Goal: Task Accomplishment & Management: Manage account settings

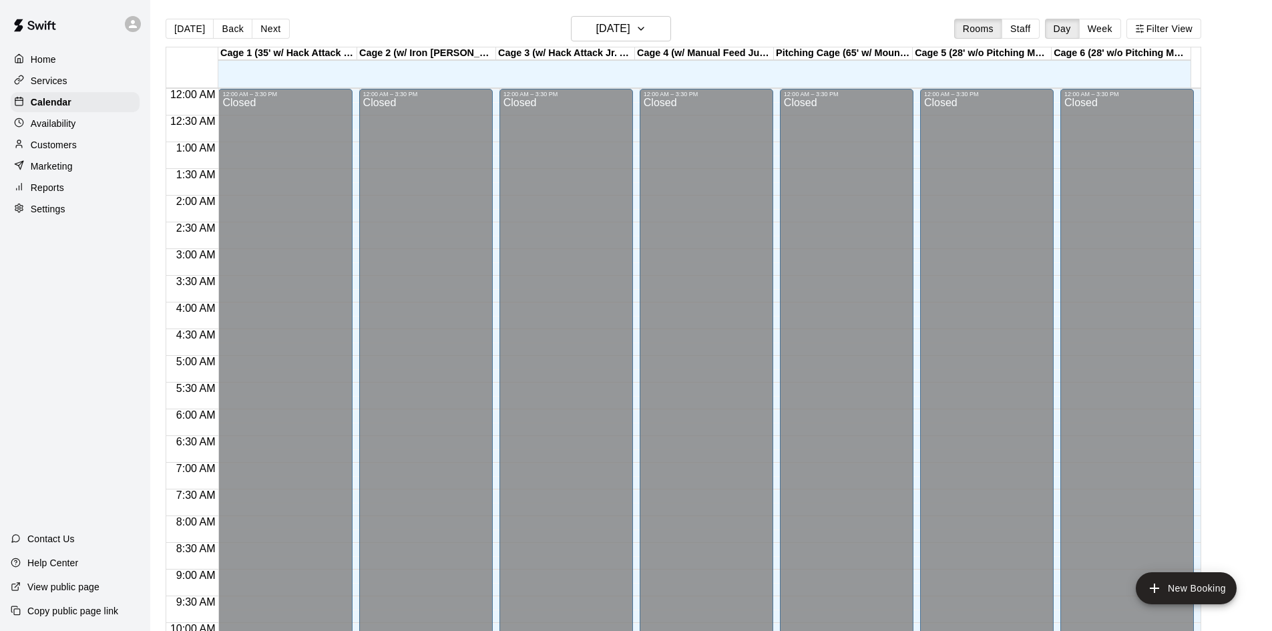
scroll to position [684, 0]
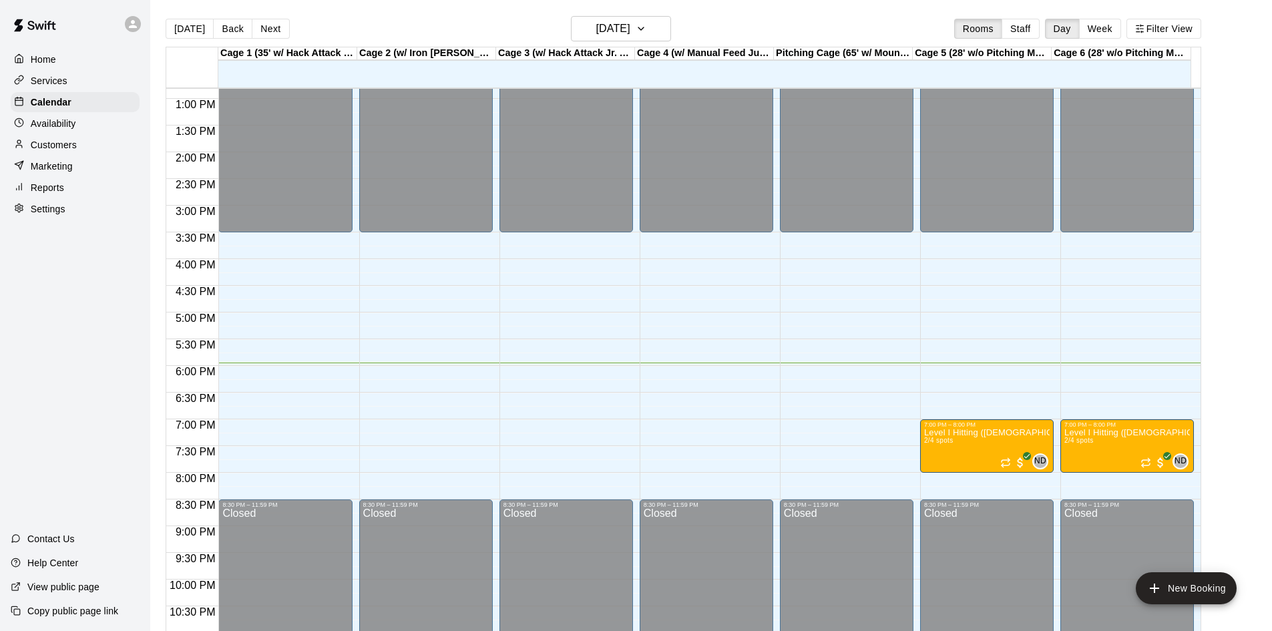
click at [61, 149] on p "Customers" at bounding box center [54, 144] width 46 height 13
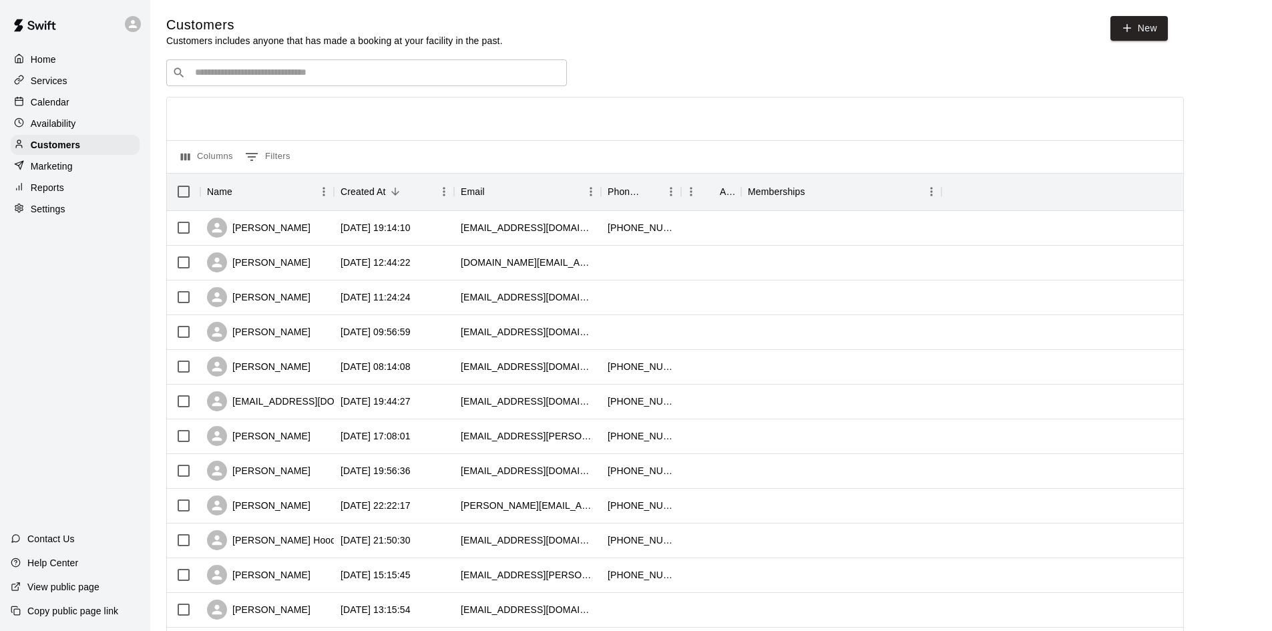
click at [300, 74] on input "Search customers by name or email" at bounding box center [376, 72] width 370 height 13
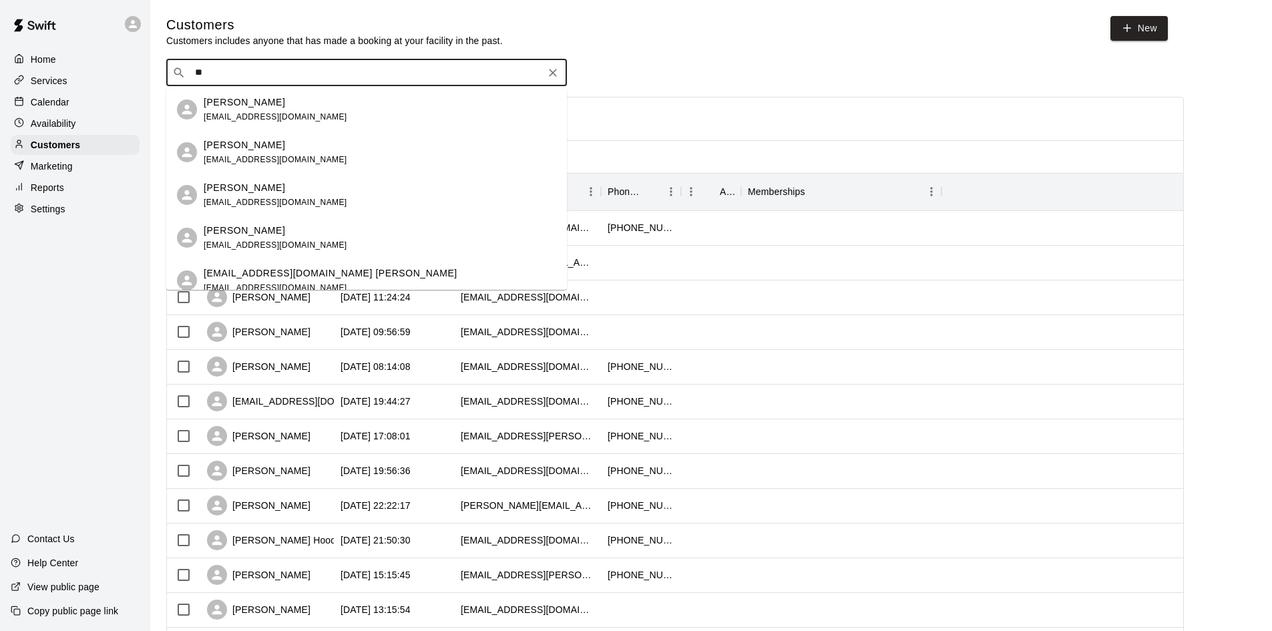
type input "***"
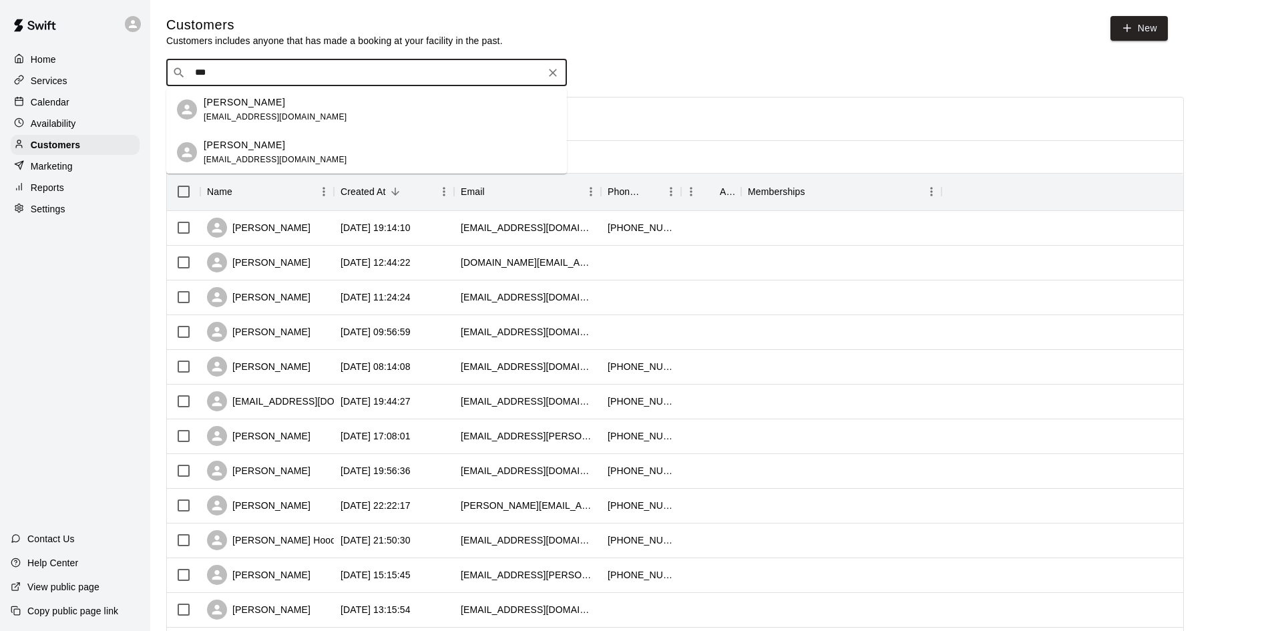
click at [280, 117] on span "[EMAIL_ADDRESS][DOMAIN_NAME]" at bounding box center [276, 116] width 144 height 9
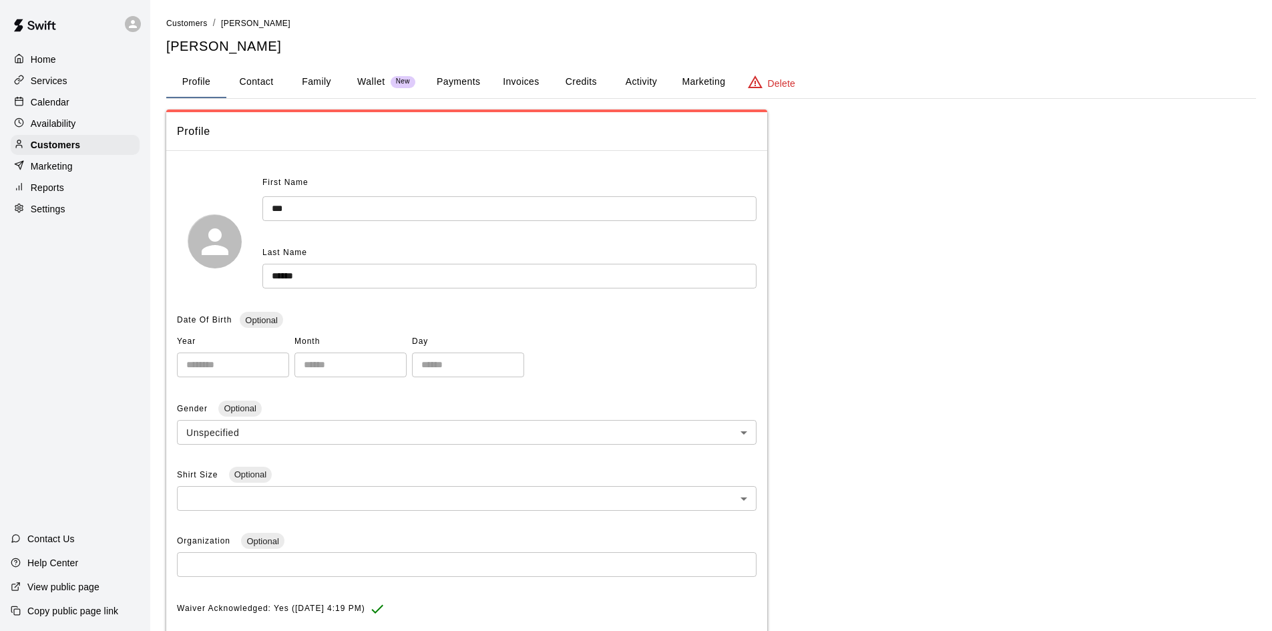
click at [637, 79] on button "Activity" at bounding box center [641, 82] width 60 height 32
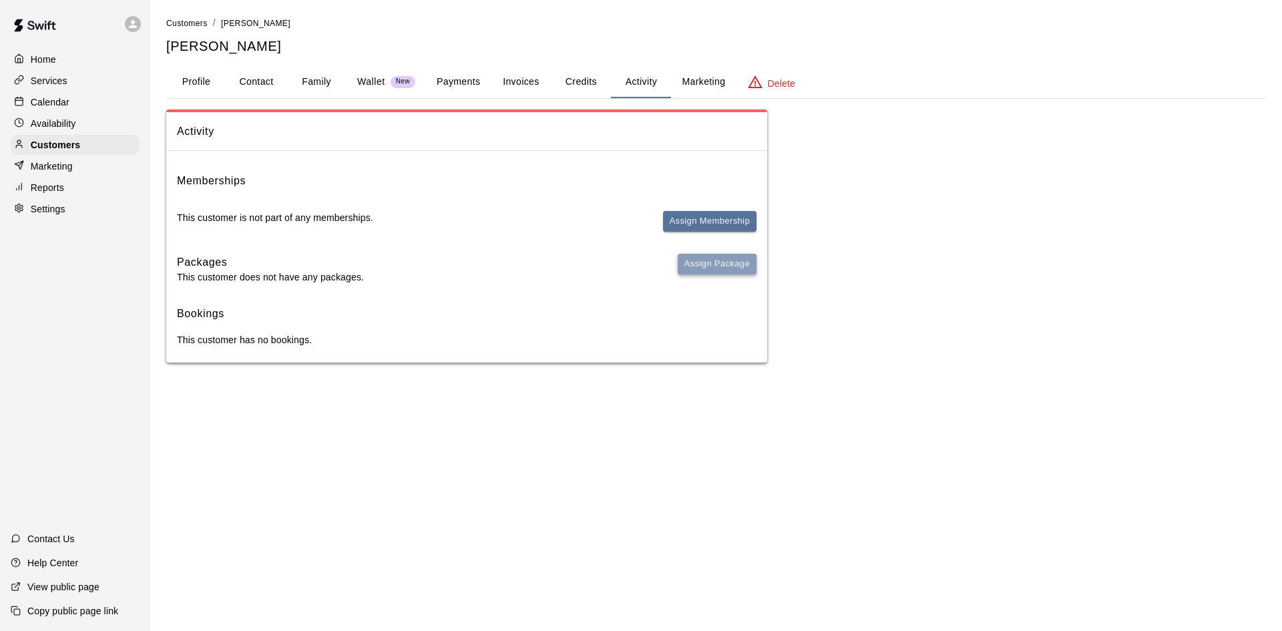
click at [717, 268] on button "Assign Package" at bounding box center [716, 264] width 79 height 21
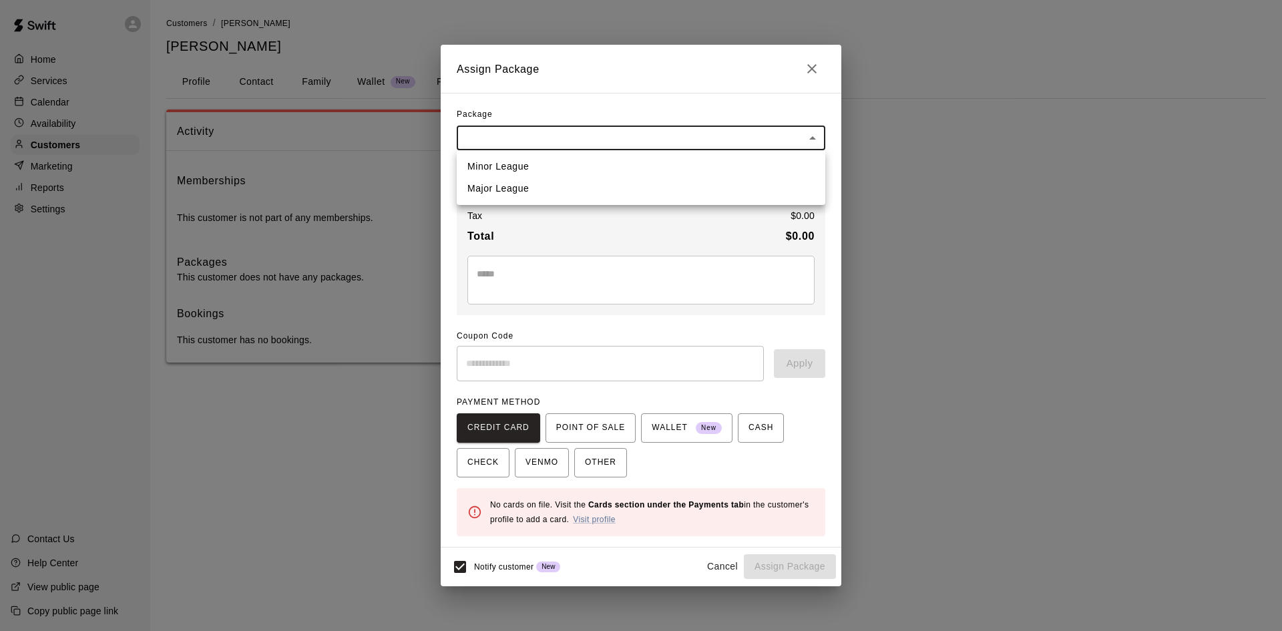
click at [800, 127] on body "Home Services Calendar Availability Customers Marketing Reports Settings Contac…" at bounding box center [641, 194] width 1282 height 389
click at [812, 63] on div at bounding box center [641, 315] width 1282 height 631
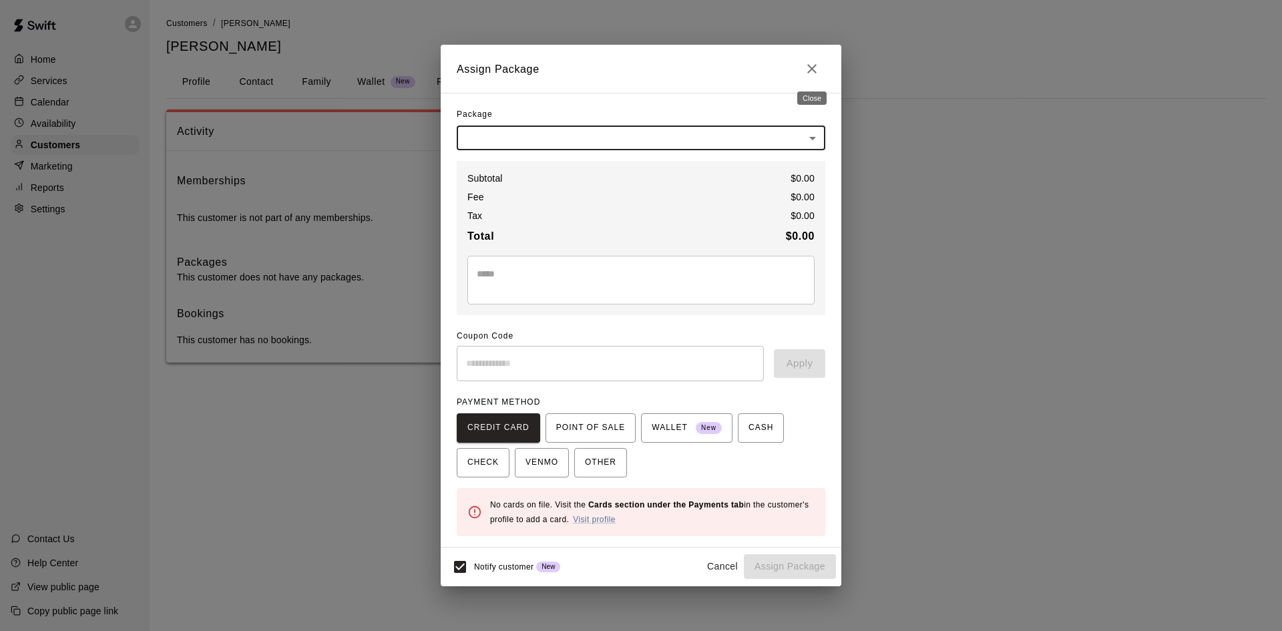
click at [810, 67] on icon "Close" at bounding box center [811, 68] width 9 height 9
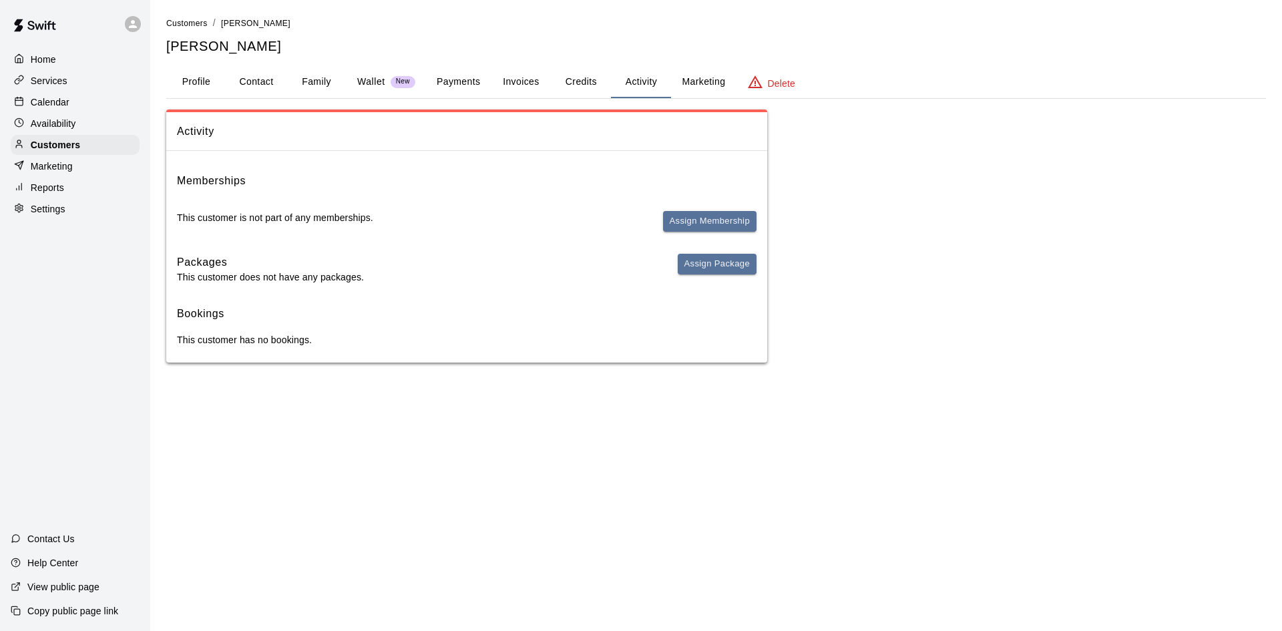
click at [581, 85] on button "Credits" at bounding box center [581, 82] width 60 height 32
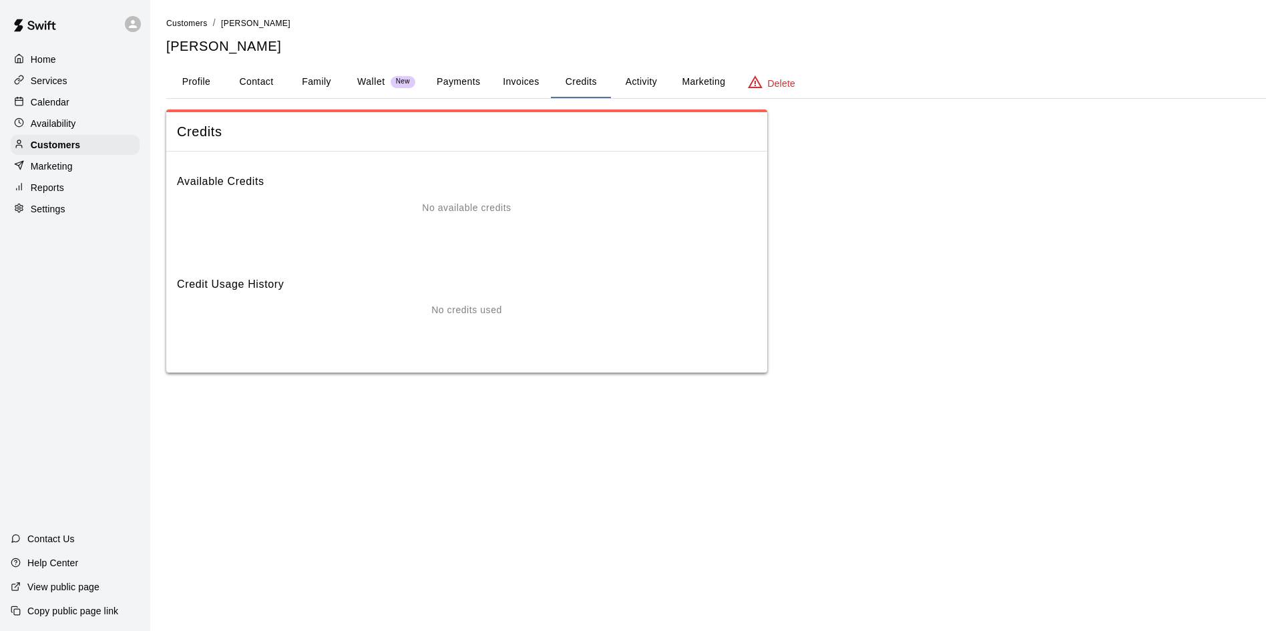
drag, startPoint x: 533, startPoint y: 85, endPoint x: 497, endPoint y: 81, distance: 36.3
click at [531, 85] on button "Invoices" at bounding box center [521, 82] width 60 height 32
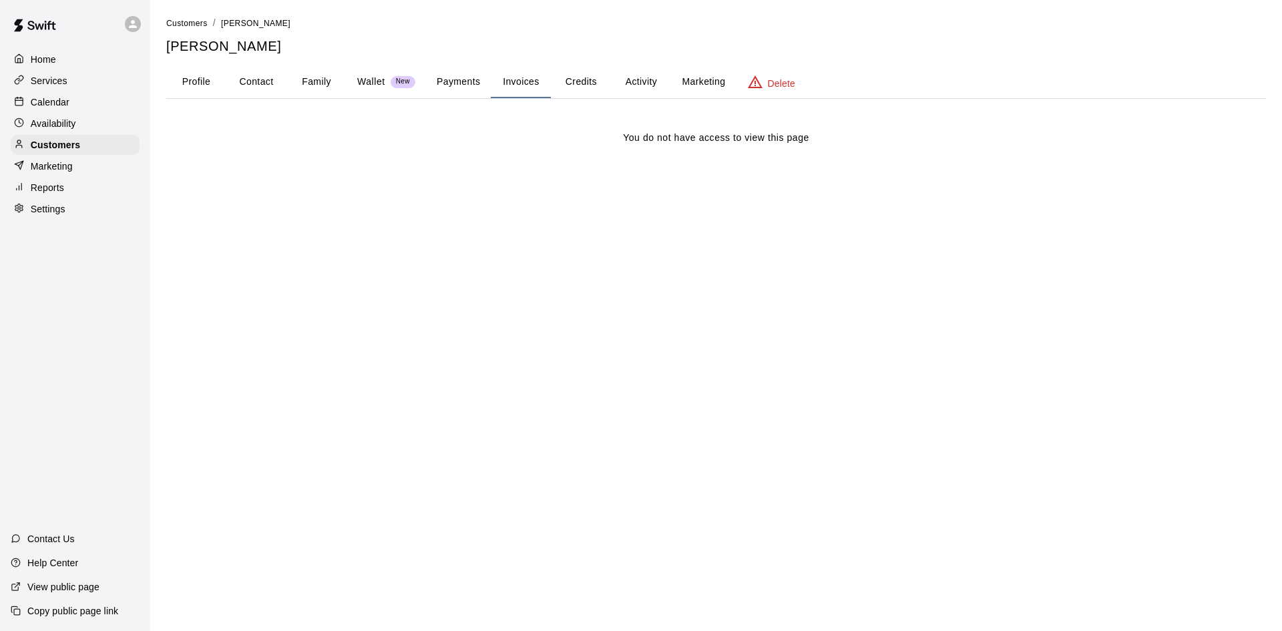
click at [457, 80] on button "Payments" at bounding box center [458, 82] width 65 height 32
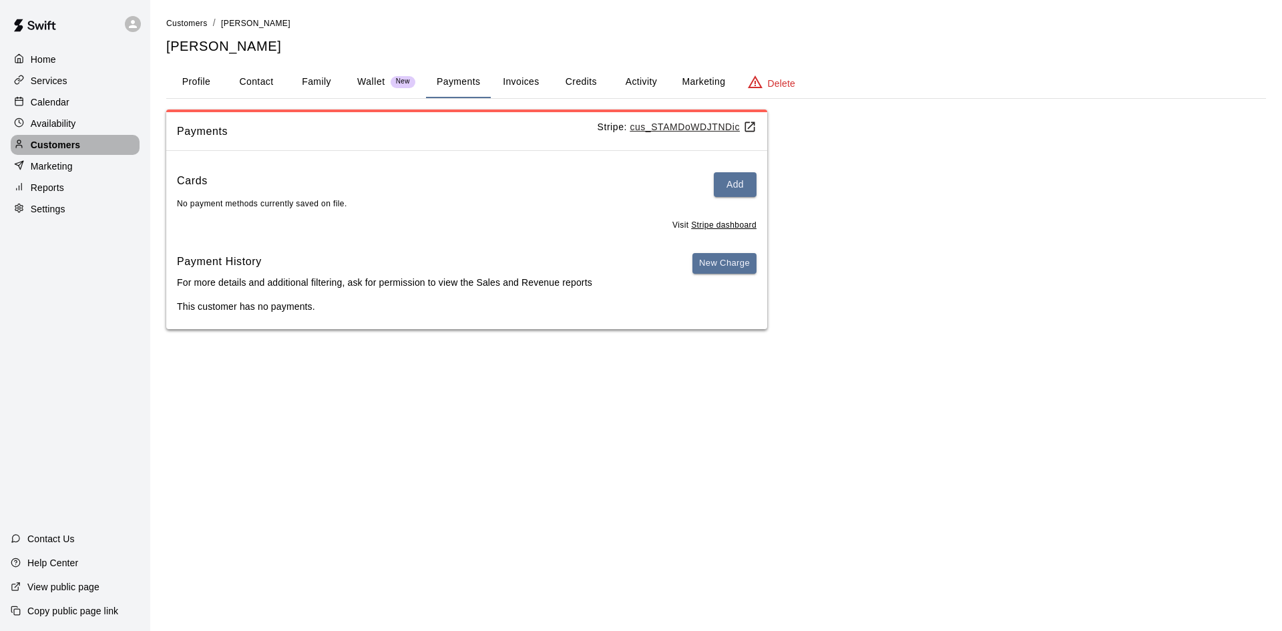
click at [72, 143] on p "Customers" at bounding box center [55, 144] width 49 height 13
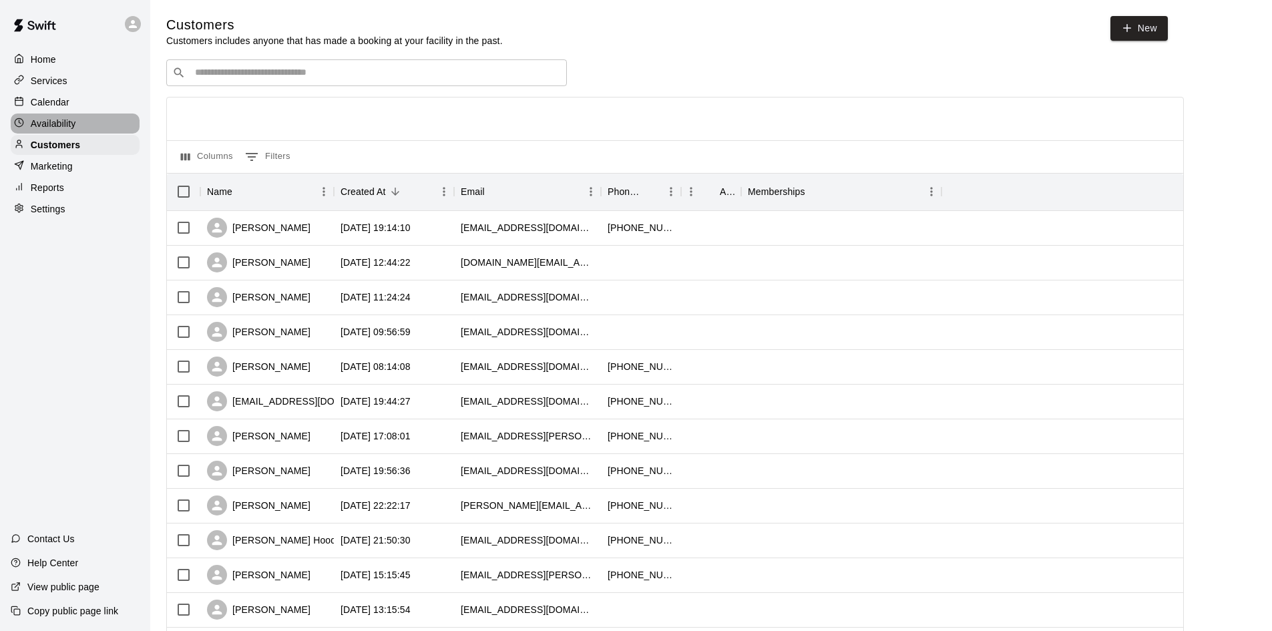
click at [71, 124] on p "Availability" at bounding box center [53, 123] width 45 height 13
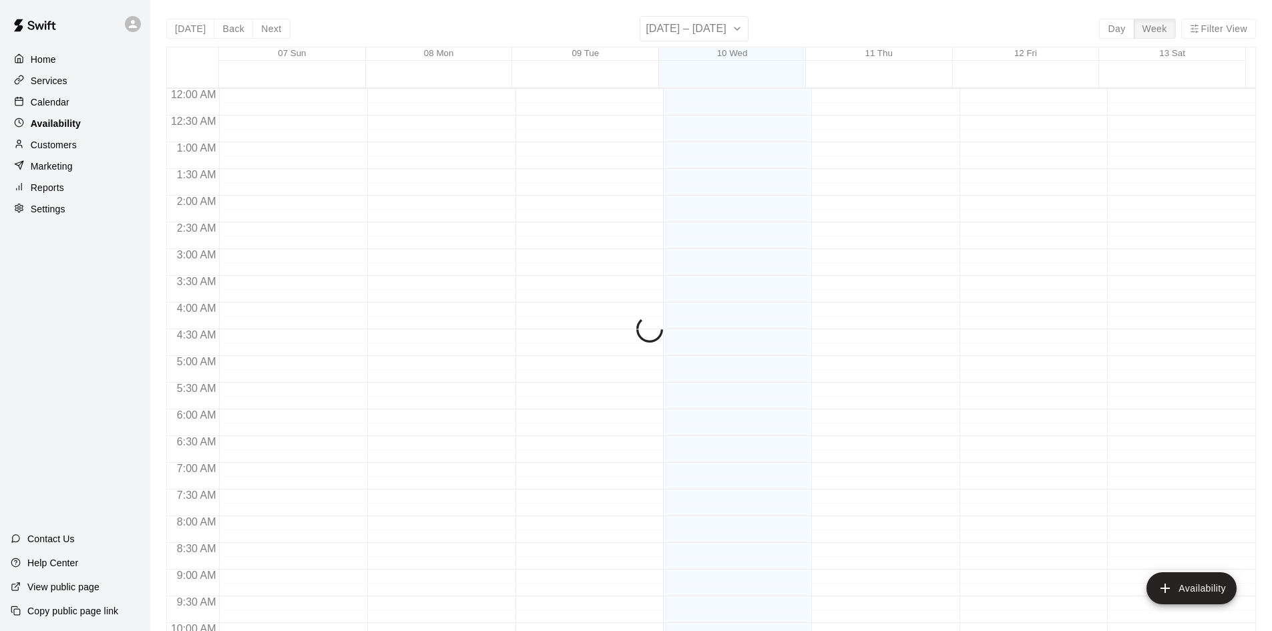
scroll to position [725, 0]
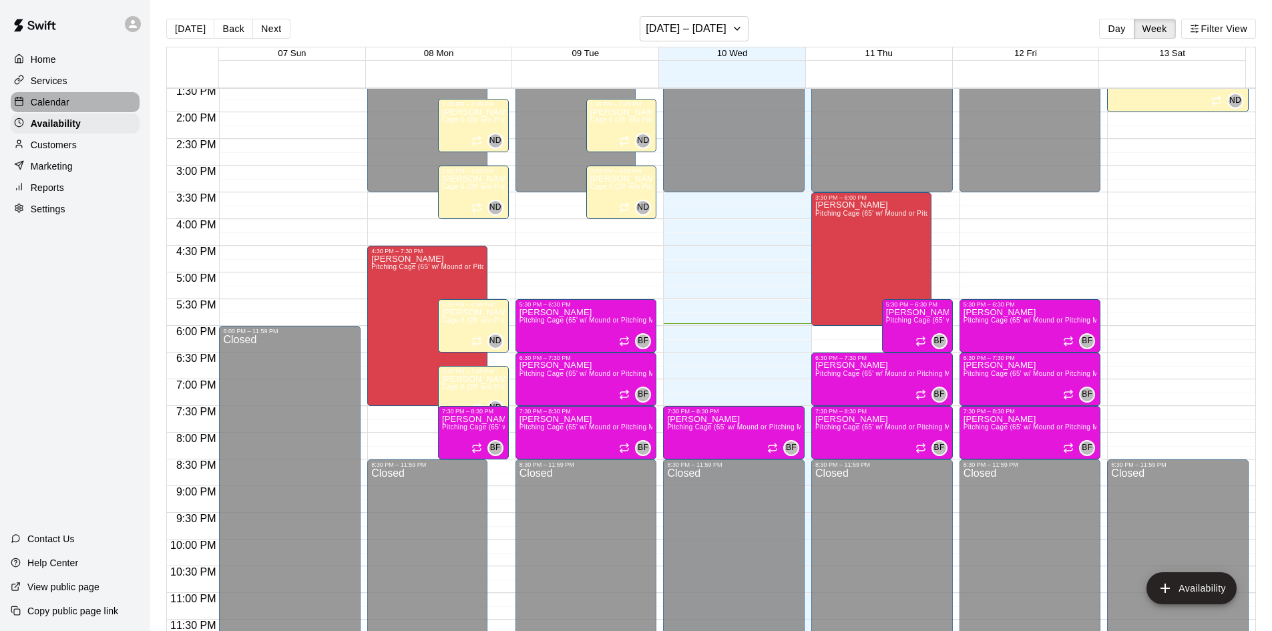
click at [77, 103] on div "Calendar" at bounding box center [75, 102] width 129 height 20
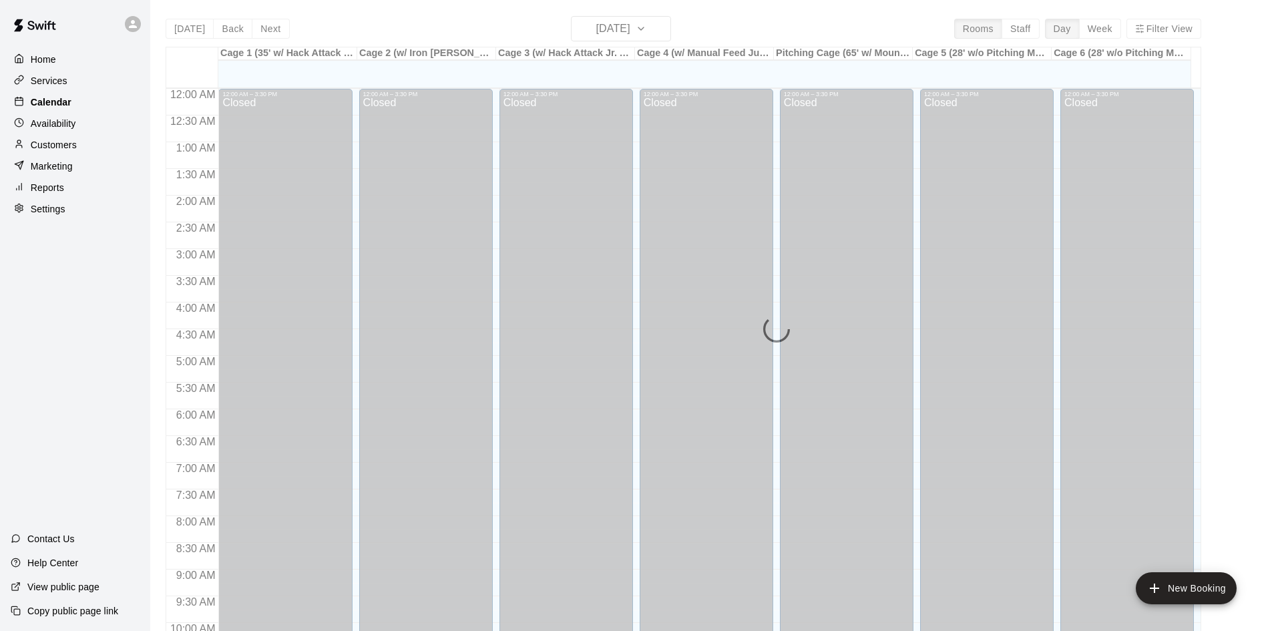
scroll to position [684, 0]
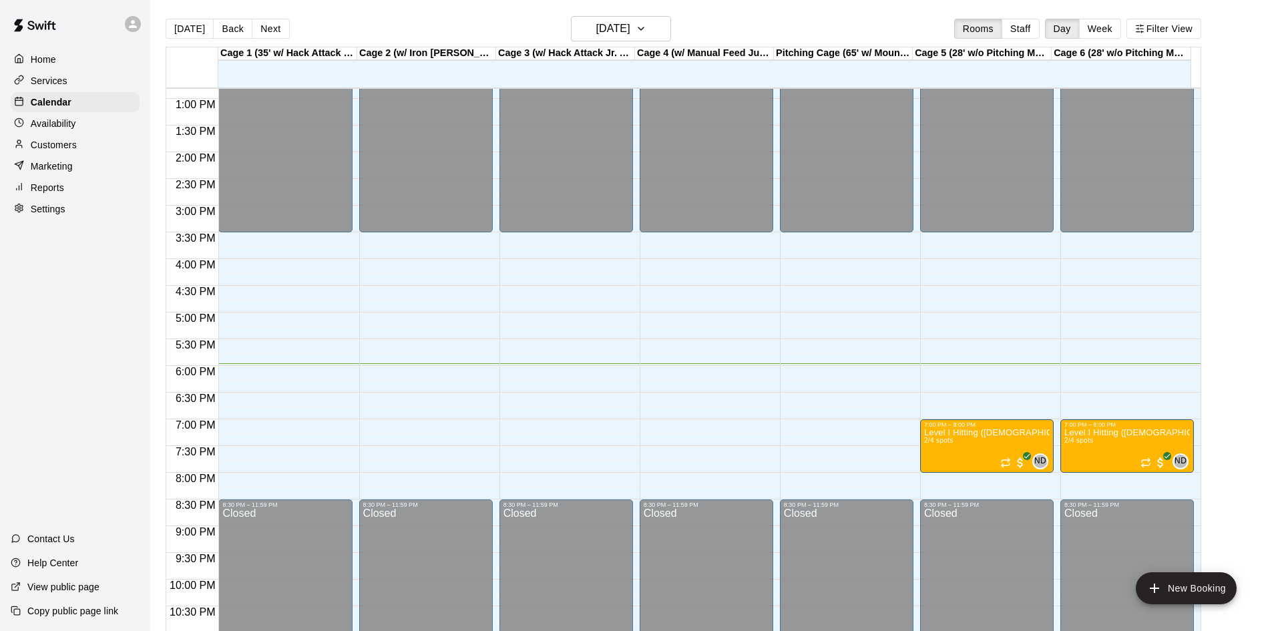
click at [81, 84] on div "Services" at bounding box center [75, 81] width 129 height 20
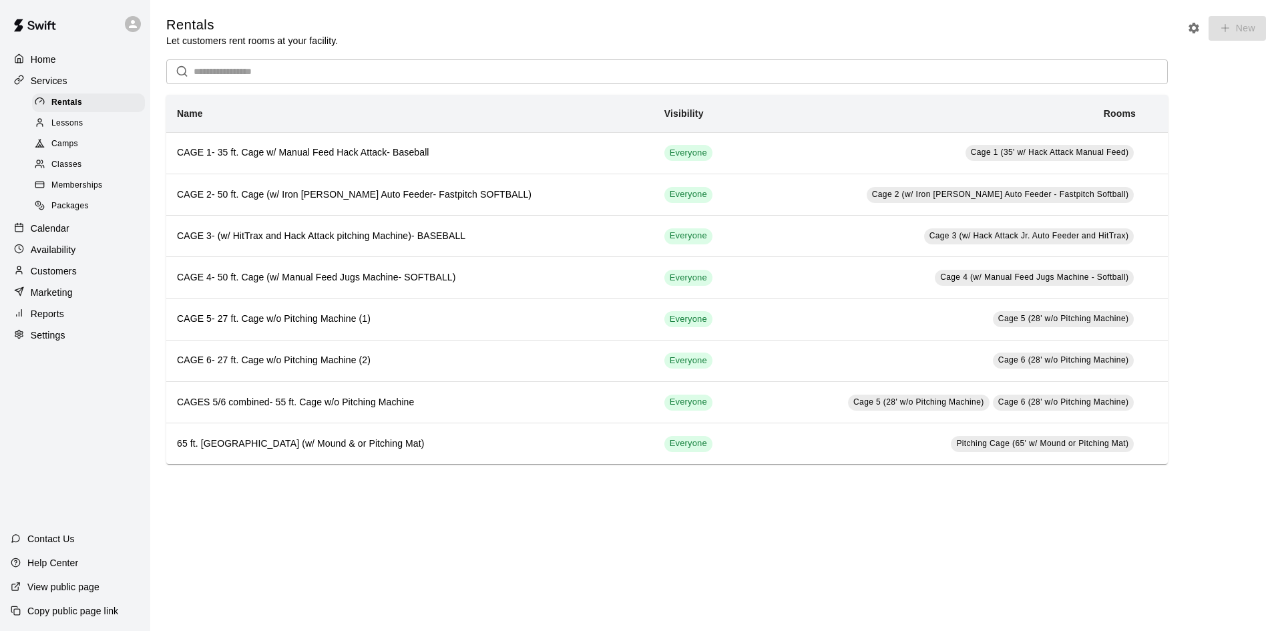
click at [78, 165] on span "Classes" at bounding box center [66, 164] width 30 height 13
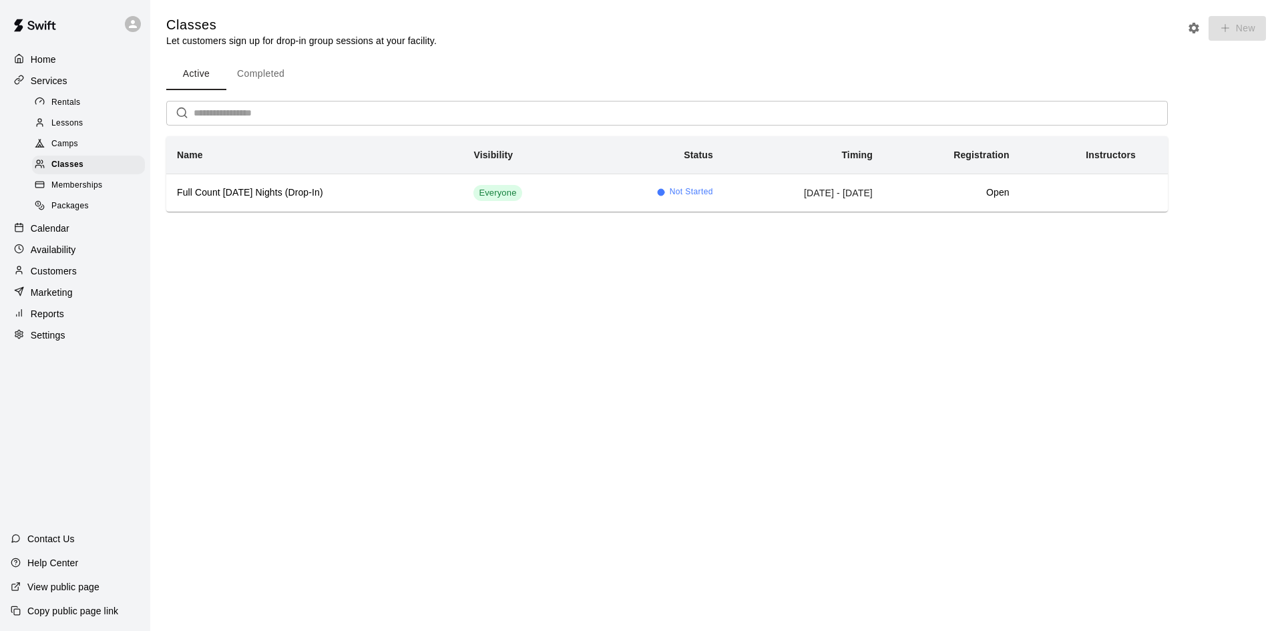
click at [266, 75] on button "Completed" at bounding box center [260, 74] width 69 height 32
click at [81, 129] on span "Lessons" at bounding box center [67, 123] width 32 height 13
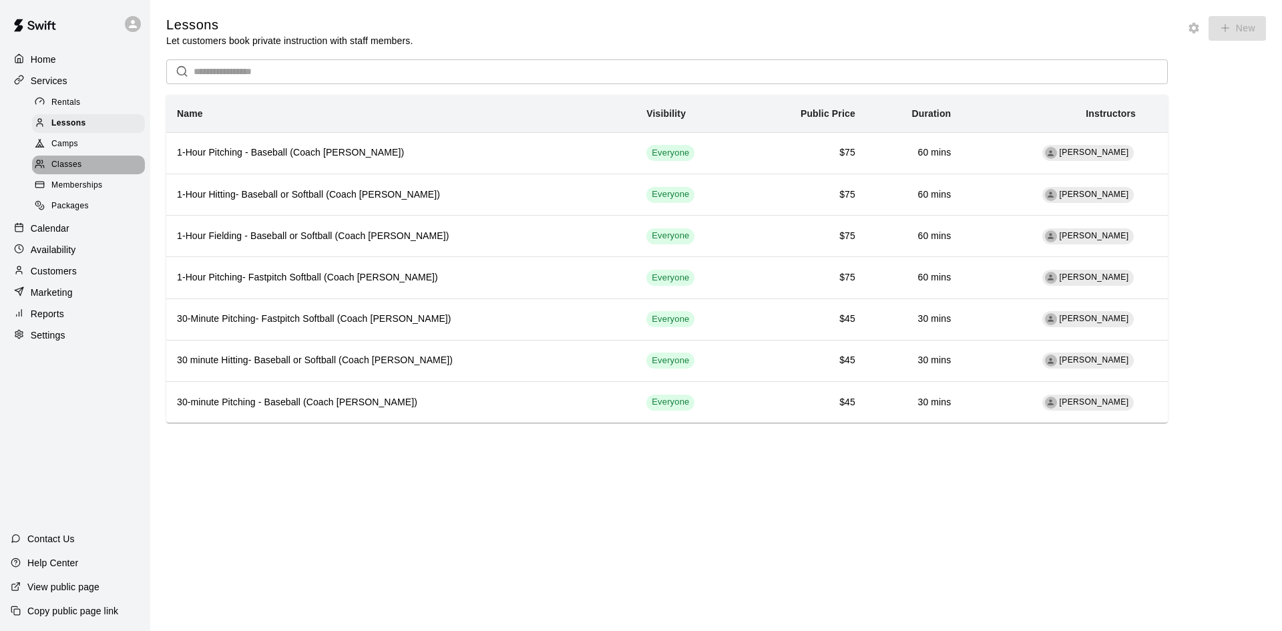
click at [71, 161] on div "Classes" at bounding box center [88, 165] width 113 height 19
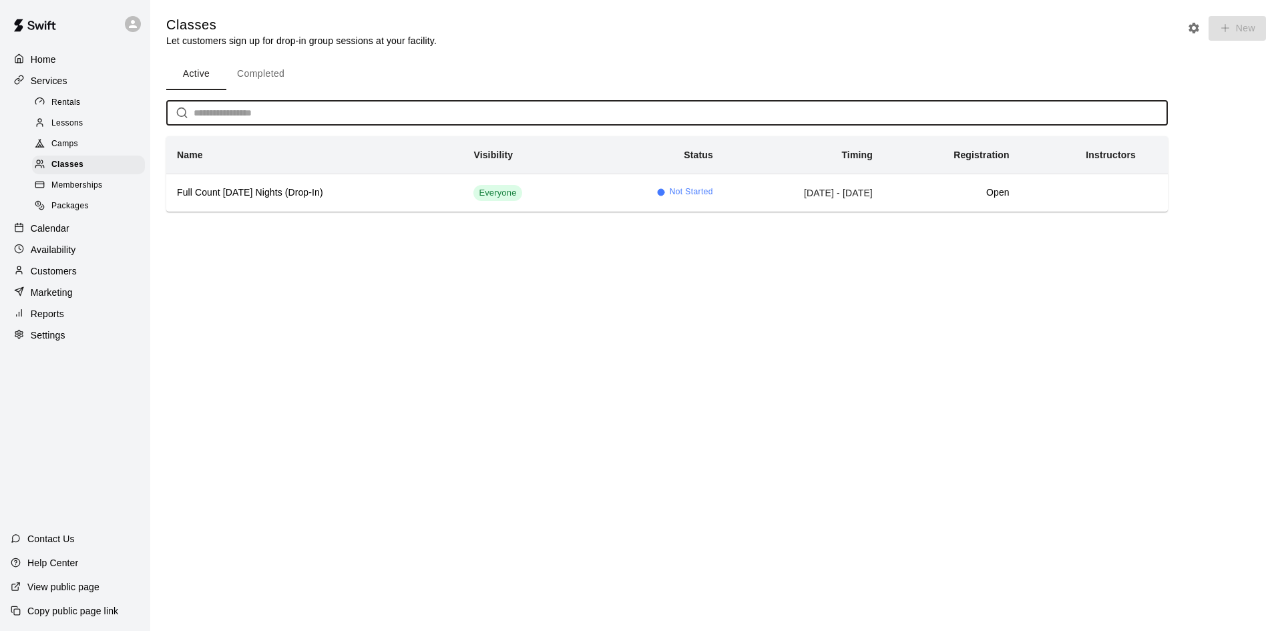
click at [298, 123] on input "text" at bounding box center [681, 113] width 974 height 25
click at [251, 73] on button "Completed" at bounding box center [260, 74] width 69 height 32
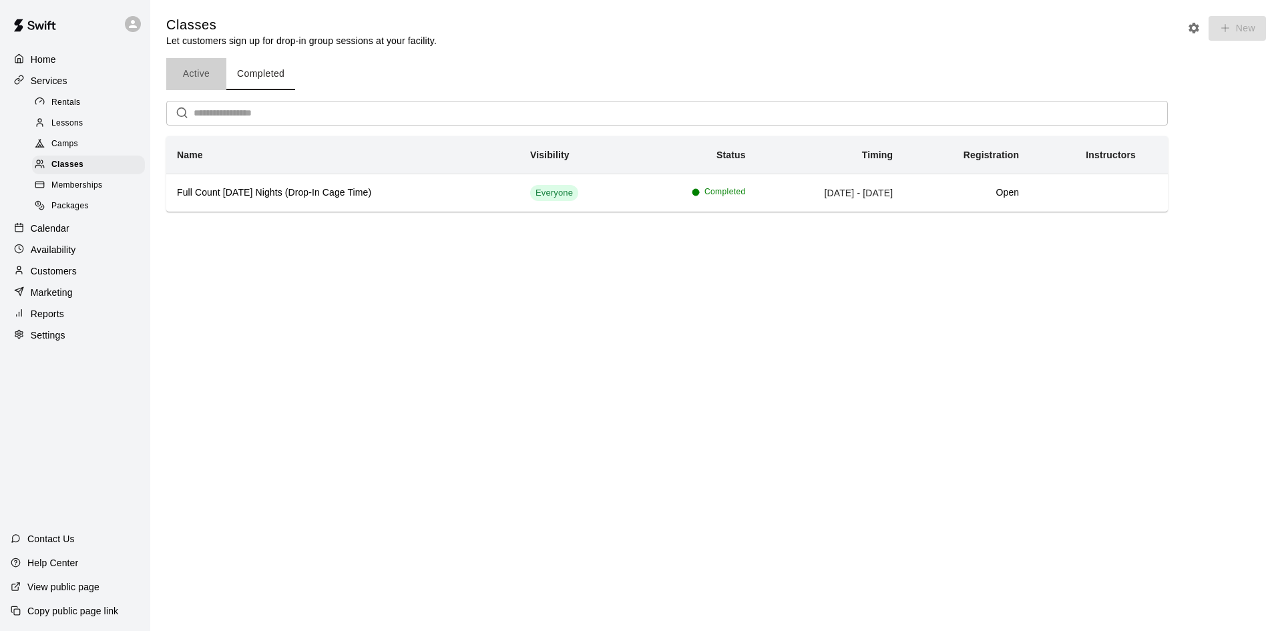
click at [196, 76] on button "Active" at bounding box center [196, 74] width 60 height 32
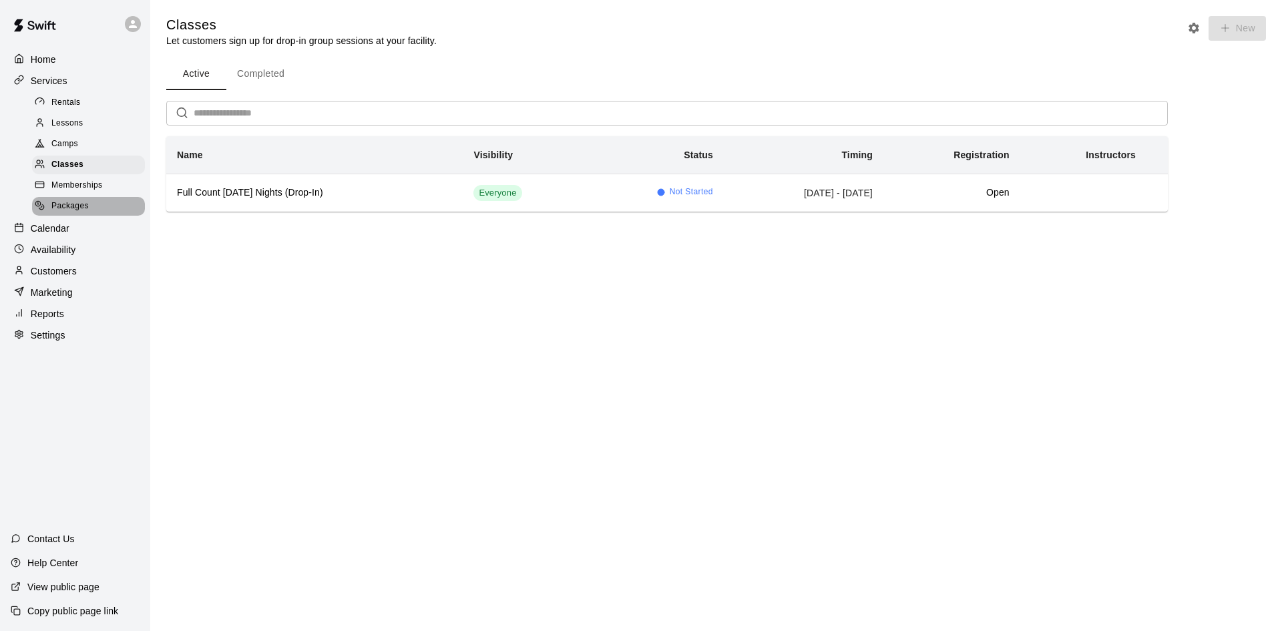
click at [86, 206] on span "Packages" at bounding box center [69, 206] width 37 height 13
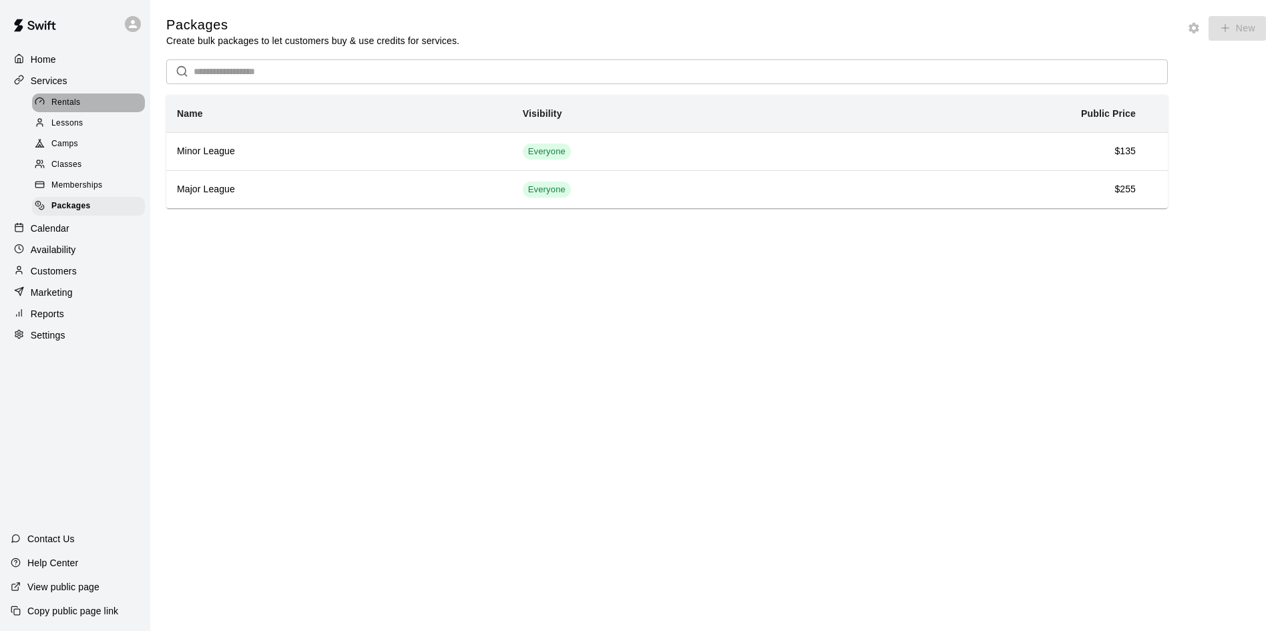
click at [77, 107] on span "Rentals" at bounding box center [65, 102] width 29 height 13
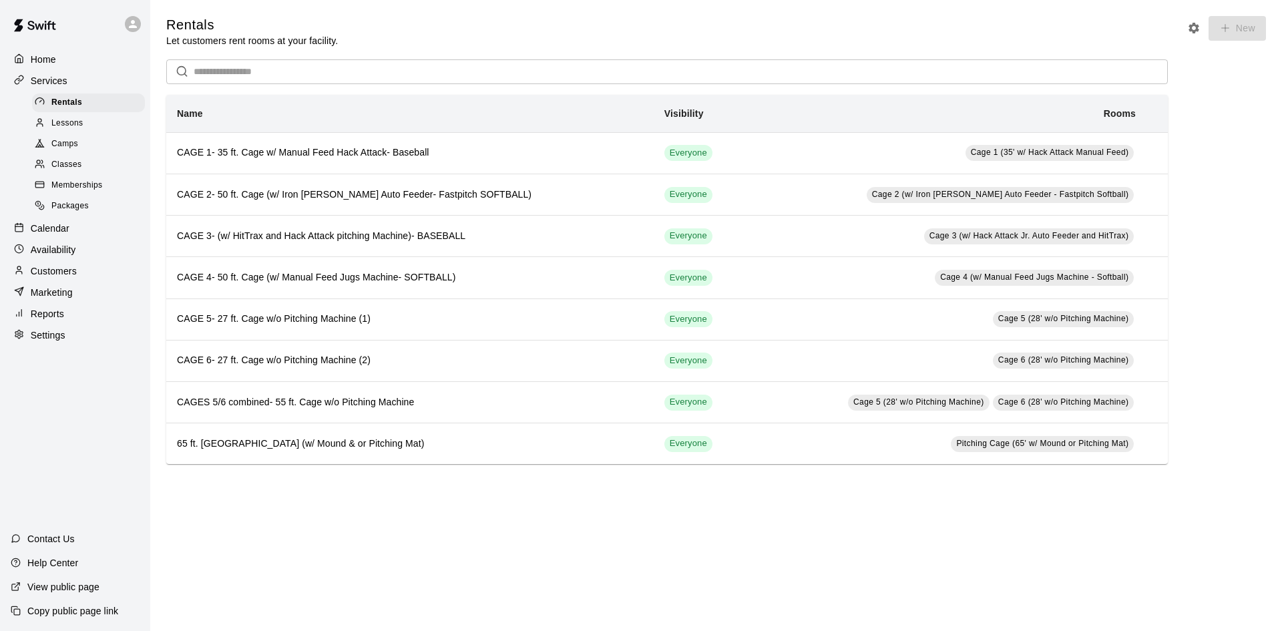
click at [83, 127] on div "Lessons" at bounding box center [88, 123] width 113 height 19
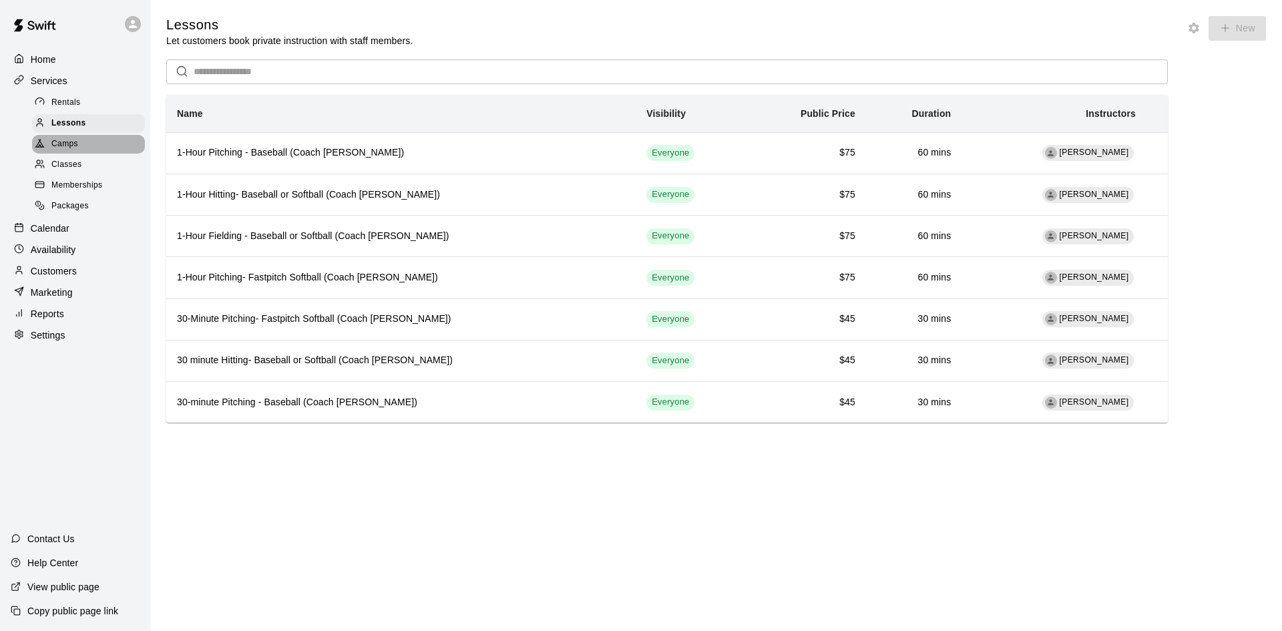
click at [84, 138] on div "Camps" at bounding box center [88, 144] width 113 height 19
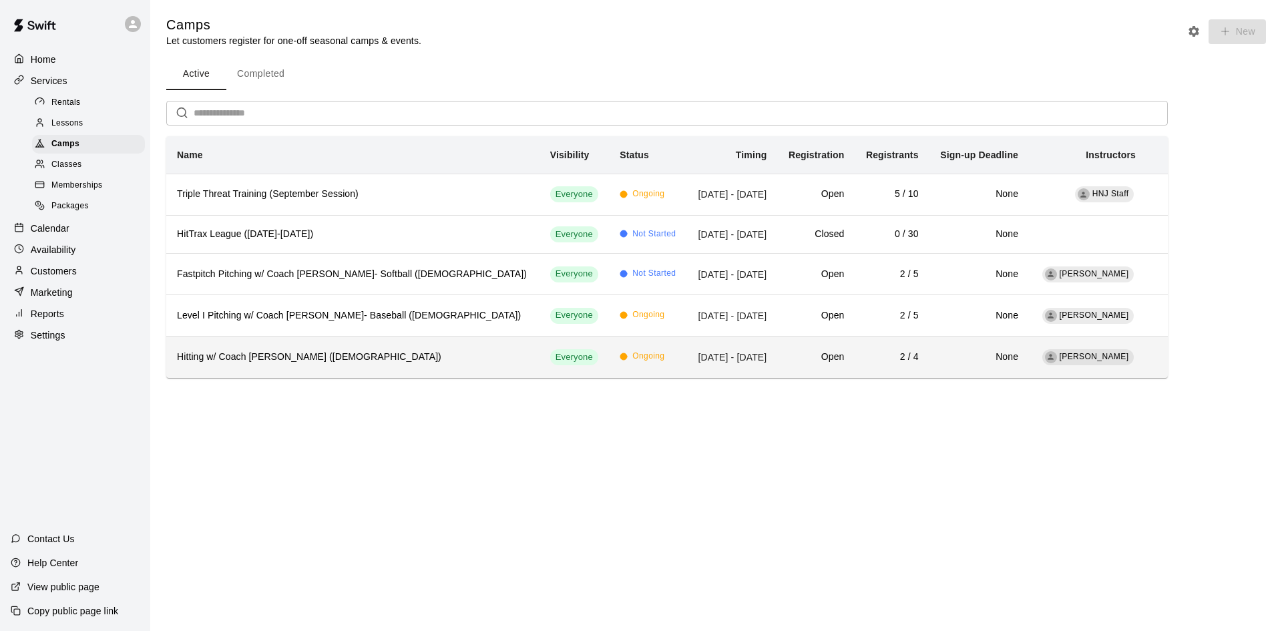
click at [353, 352] on h6 "Hitting w/ Coach [PERSON_NAME] ([DEMOGRAPHIC_DATA])" at bounding box center [353, 357] width 352 height 15
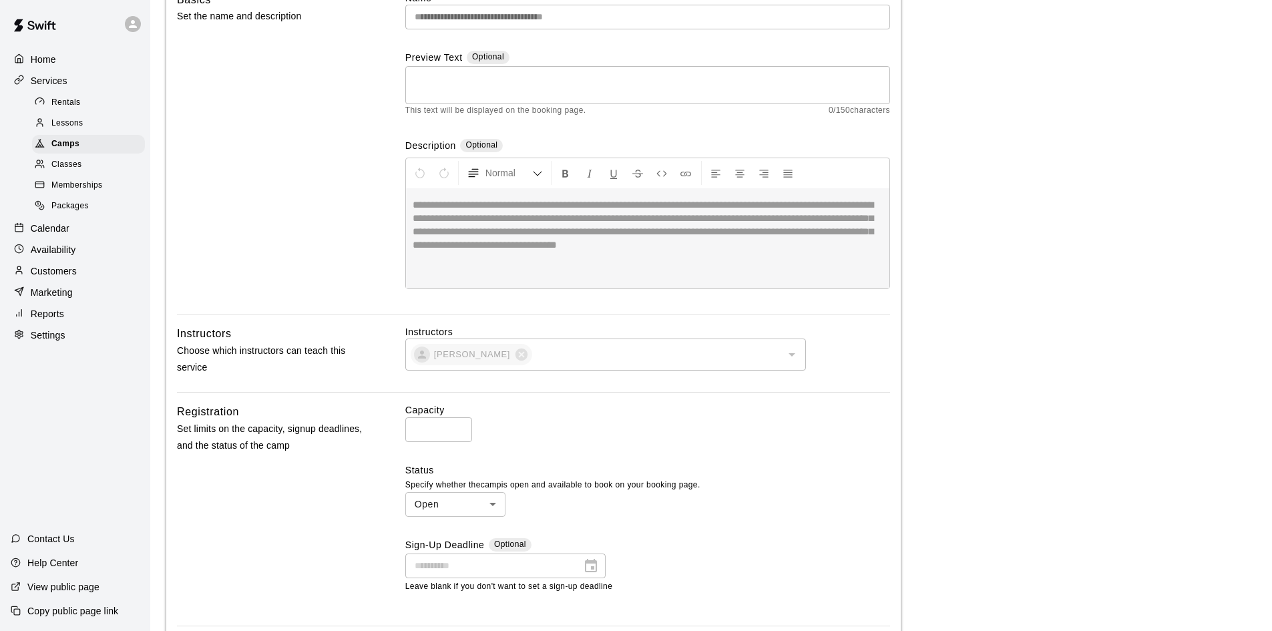
scroll to position [200, 0]
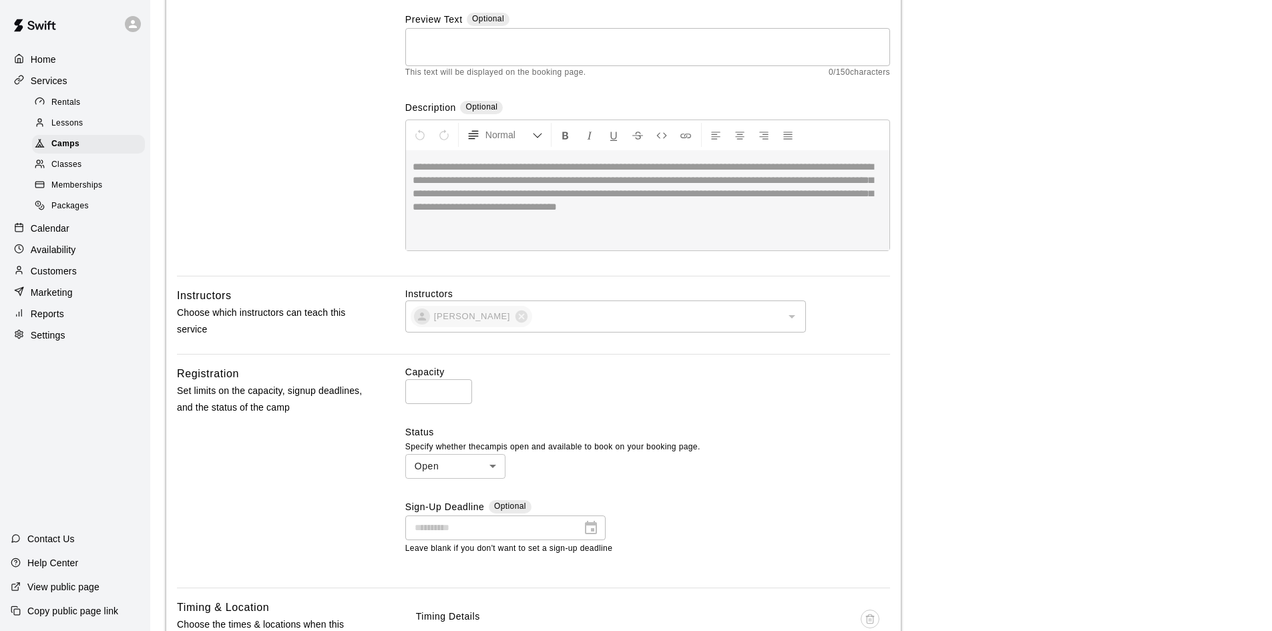
click at [408, 370] on label "Capacity" at bounding box center [647, 371] width 485 height 13
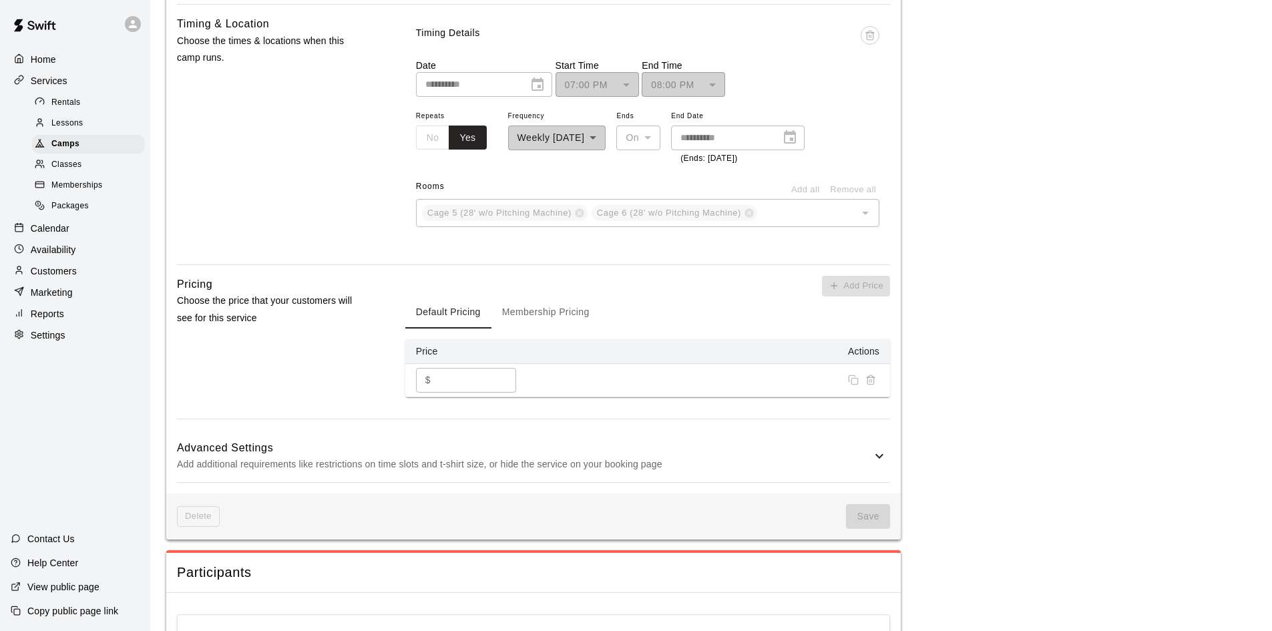
scroll to position [801, 0]
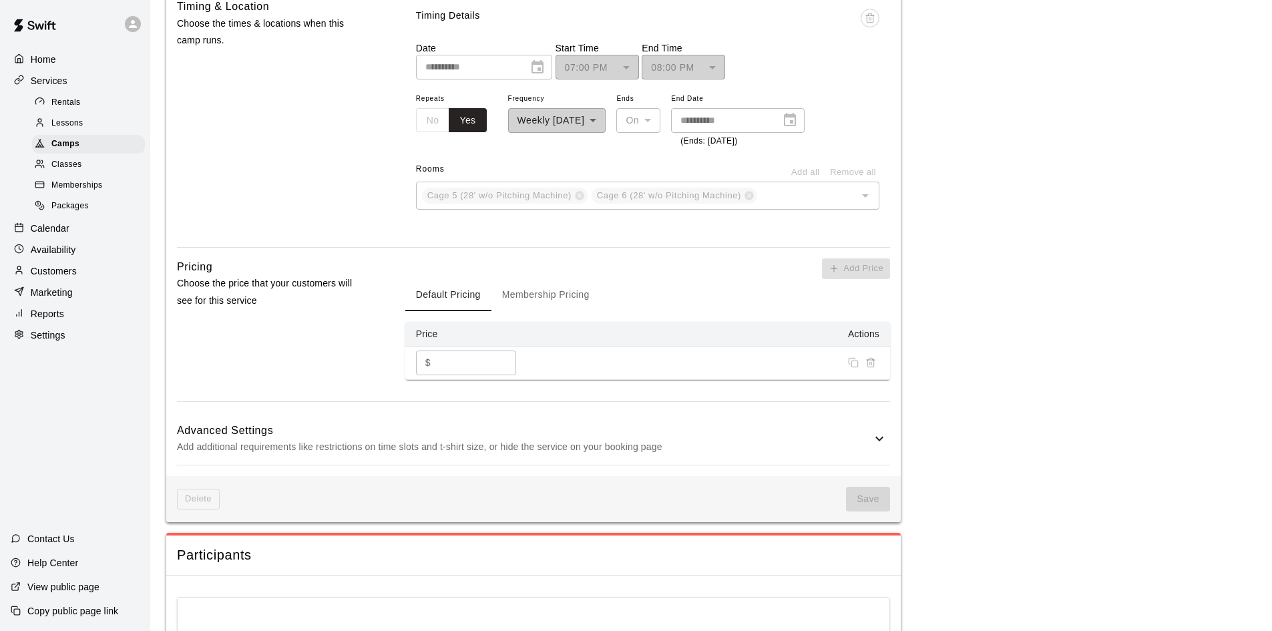
click at [860, 334] on th "Actions" at bounding box center [714, 334] width 351 height 25
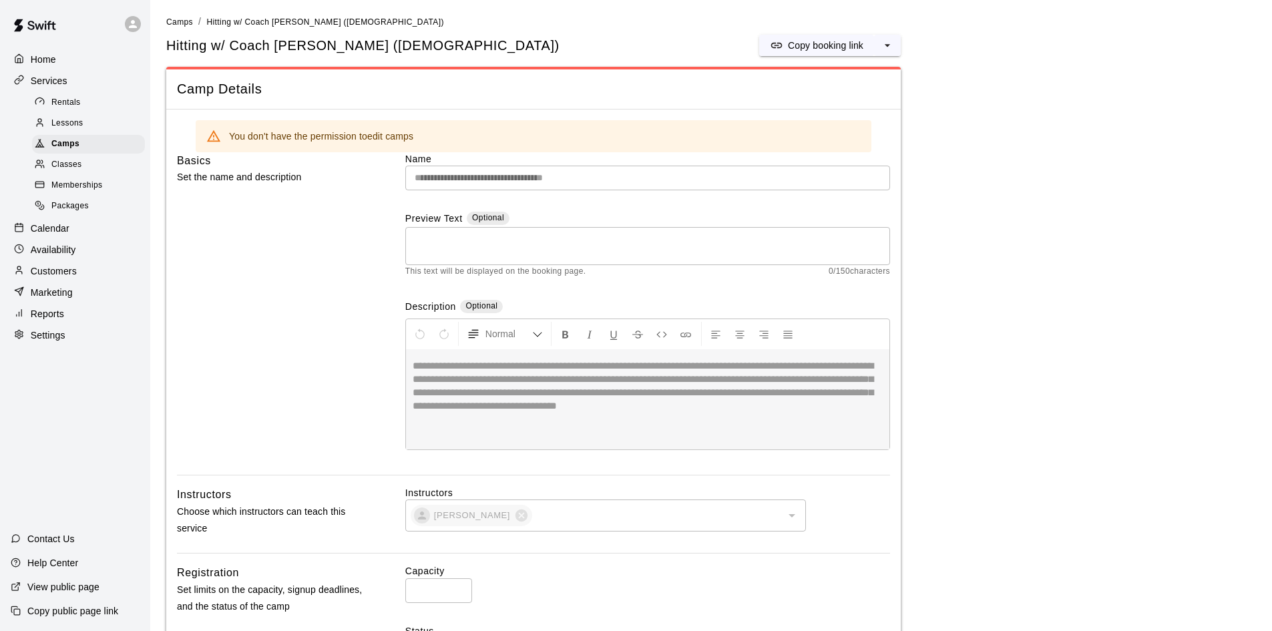
scroll to position [0, 0]
click at [81, 172] on span "Classes" at bounding box center [66, 164] width 30 height 13
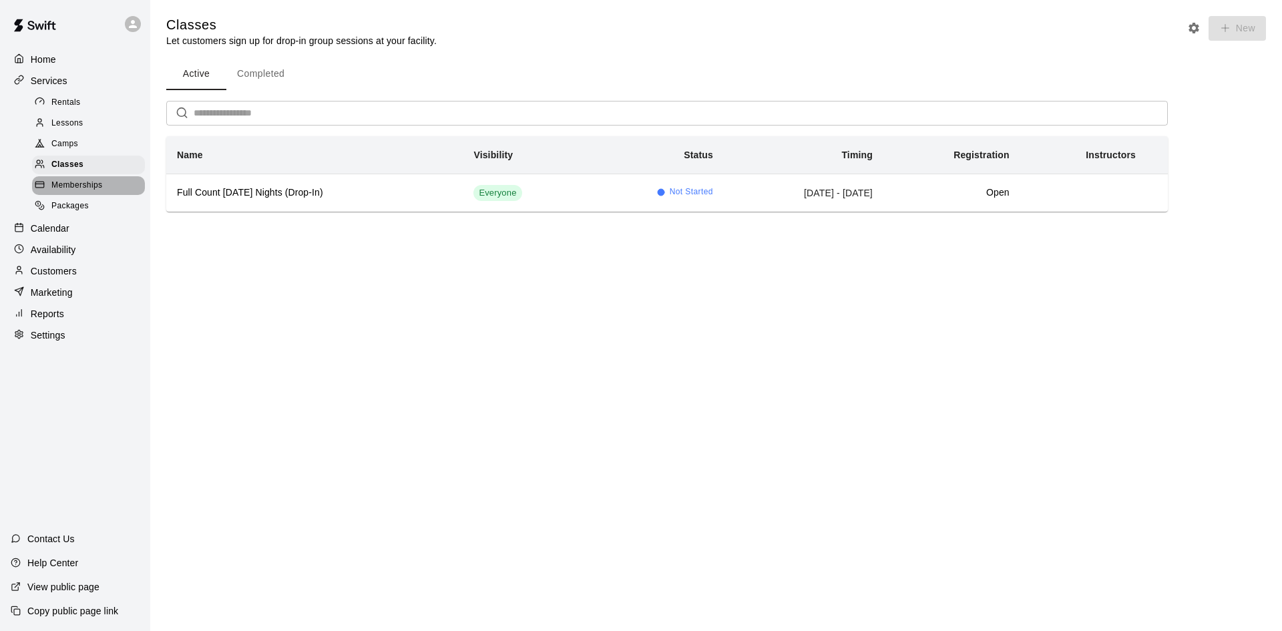
drag, startPoint x: 82, startPoint y: 183, endPoint x: 82, endPoint y: 192, distance: 9.3
click at [82, 184] on div "Memberships" at bounding box center [88, 185] width 113 height 19
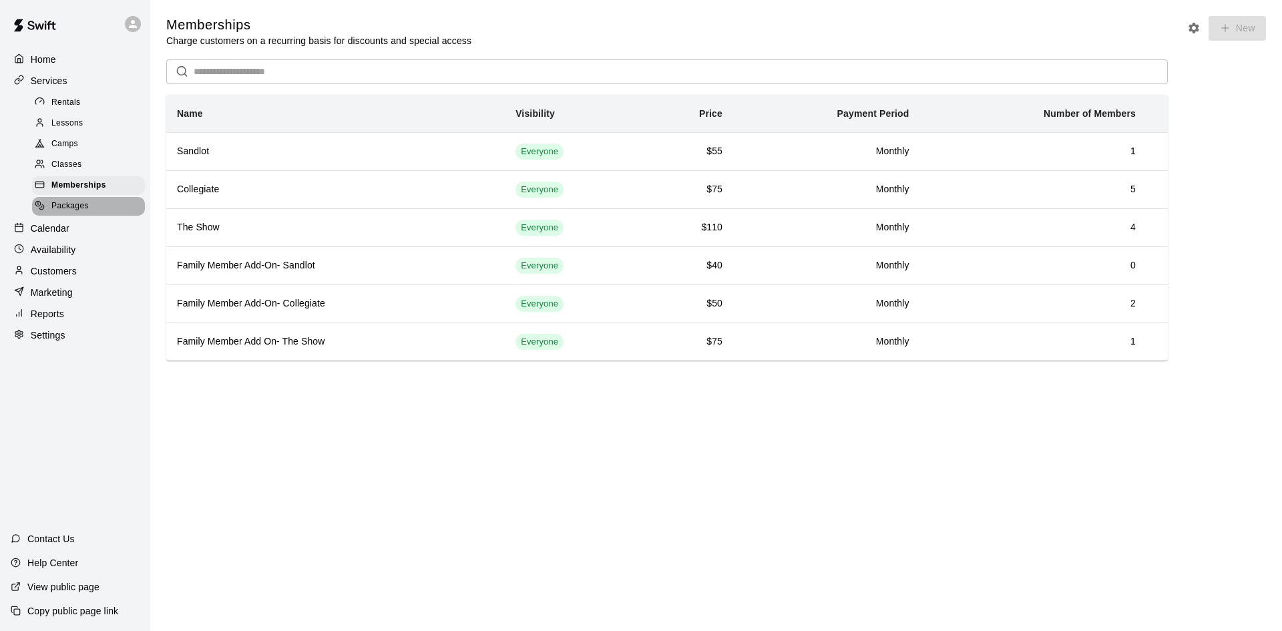
click at [83, 210] on span "Packages" at bounding box center [69, 206] width 37 height 13
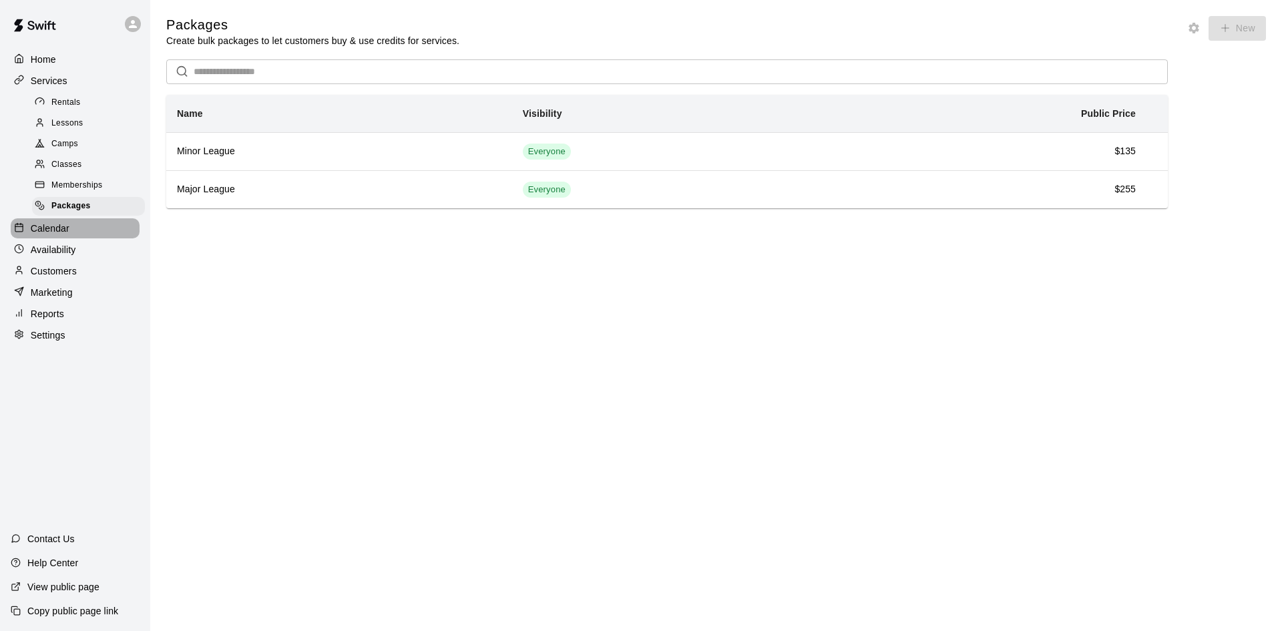
click at [80, 238] on div "Calendar" at bounding box center [75, 228] width 129 height 20
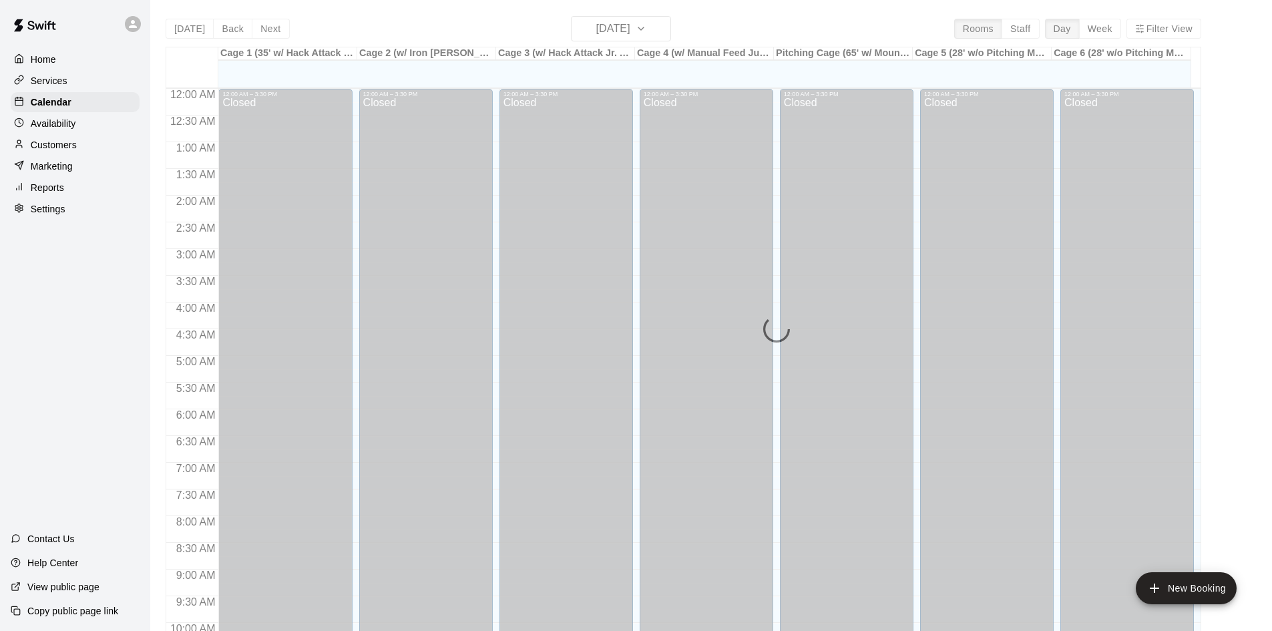
scroll to position [684, 0]
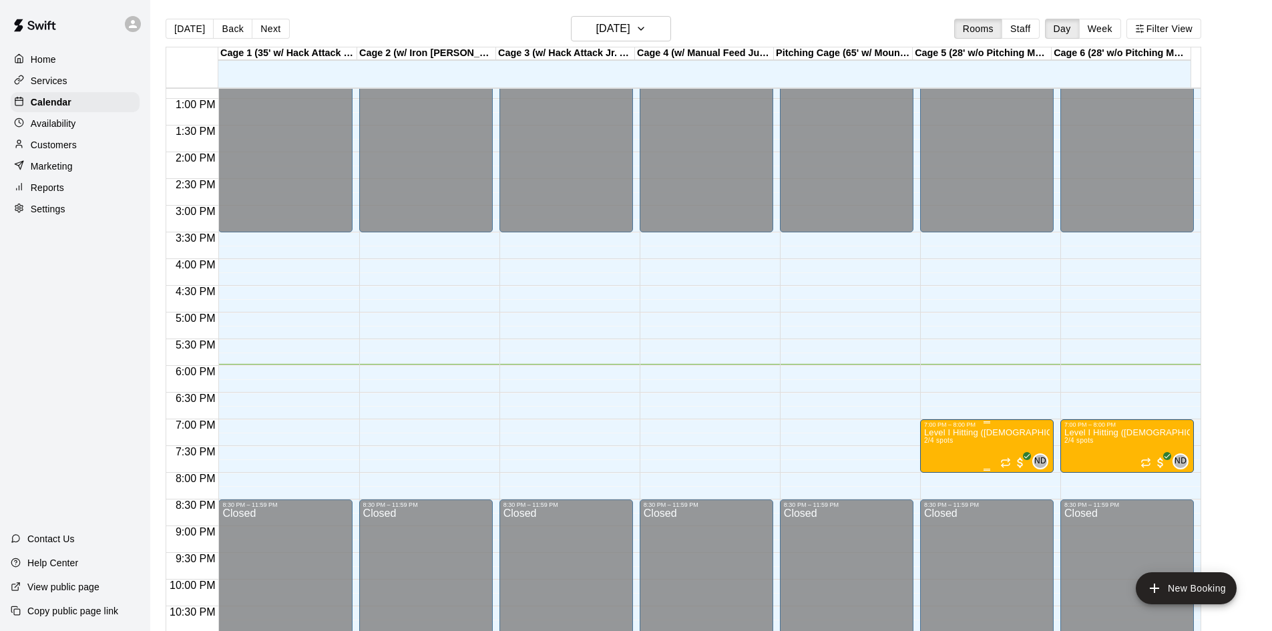
click at [987, 433] on p "Level I Hitting ([DEMOGRAPHIC_DATA])" at bounding box center [986, 433] width 125 height 0
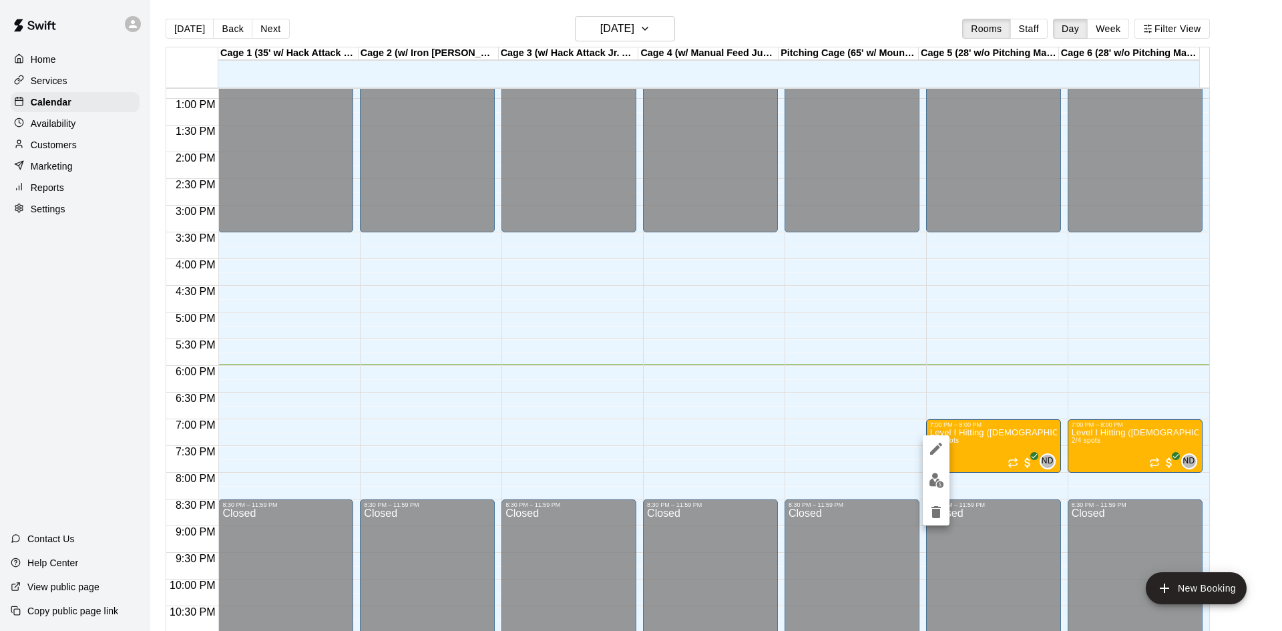
click at [925, 475] on button "edit" at bounding box center [935, 480] width 27 height 26
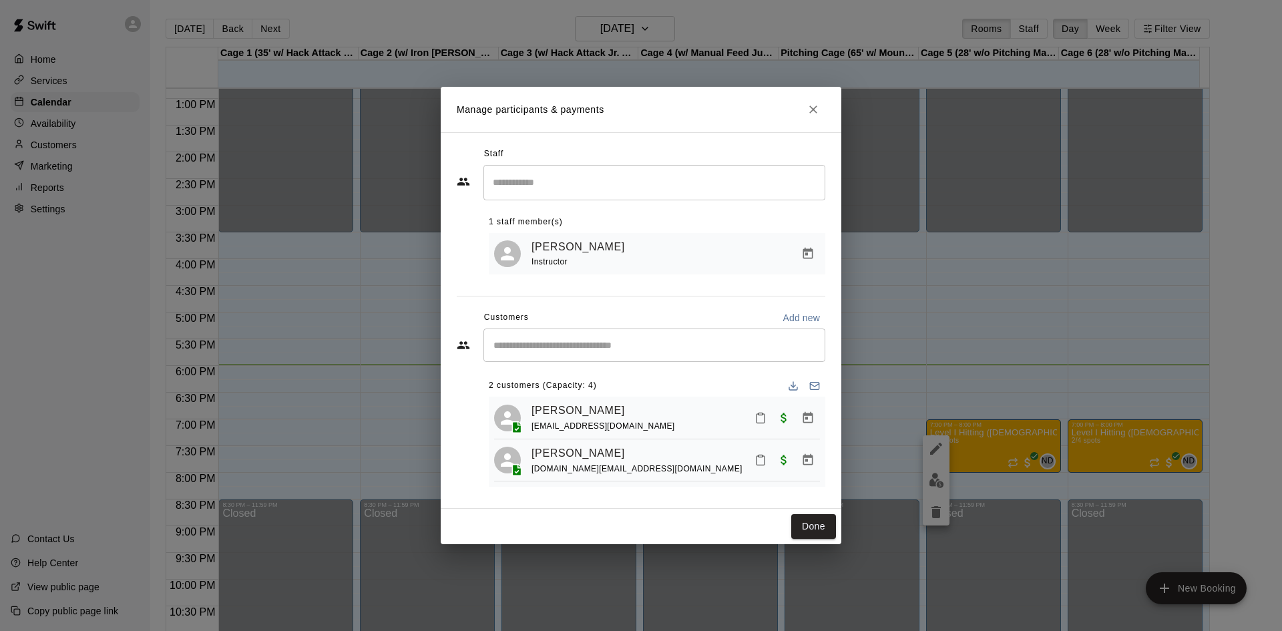
click at [622, 332] on div "​" at bounding box center [654, 344] width 342 height 33
type input "***"
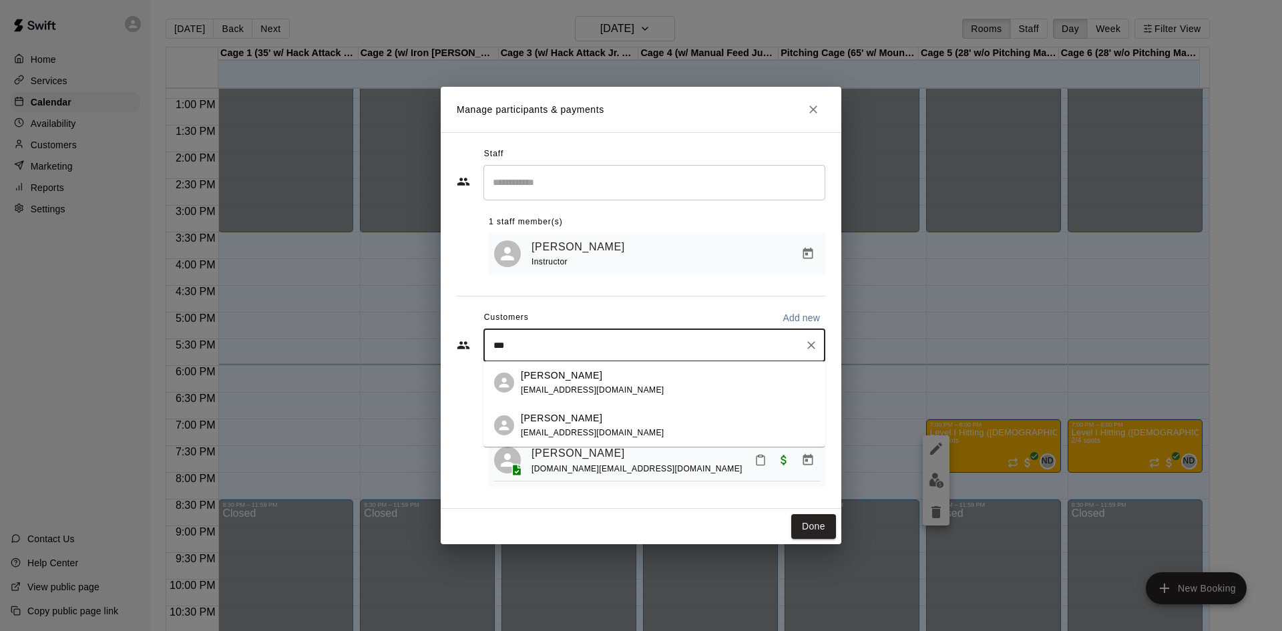
click at [574, 402] on div "[PERSON_NAME] [EMAIL_ADDRESS][DOMAIN_NAME]" at bounding box center [654, 382] width 342 height 43
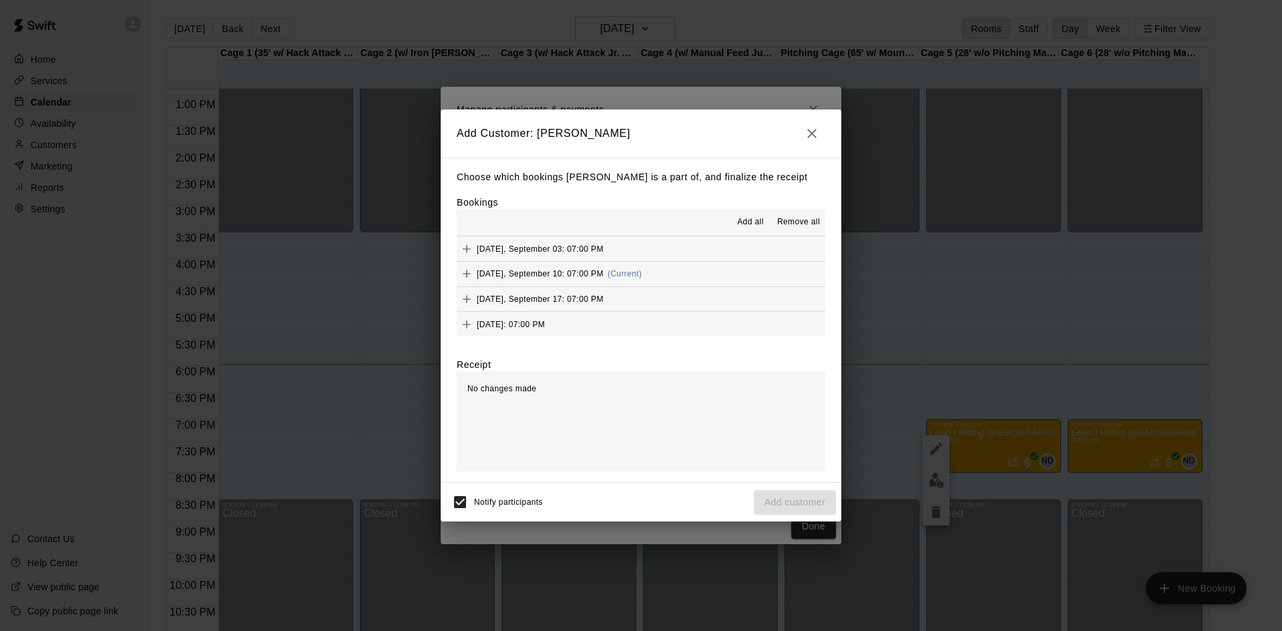
click at [810, 133] on icon "button" at bounding box center [812, 133] width 16 height 16
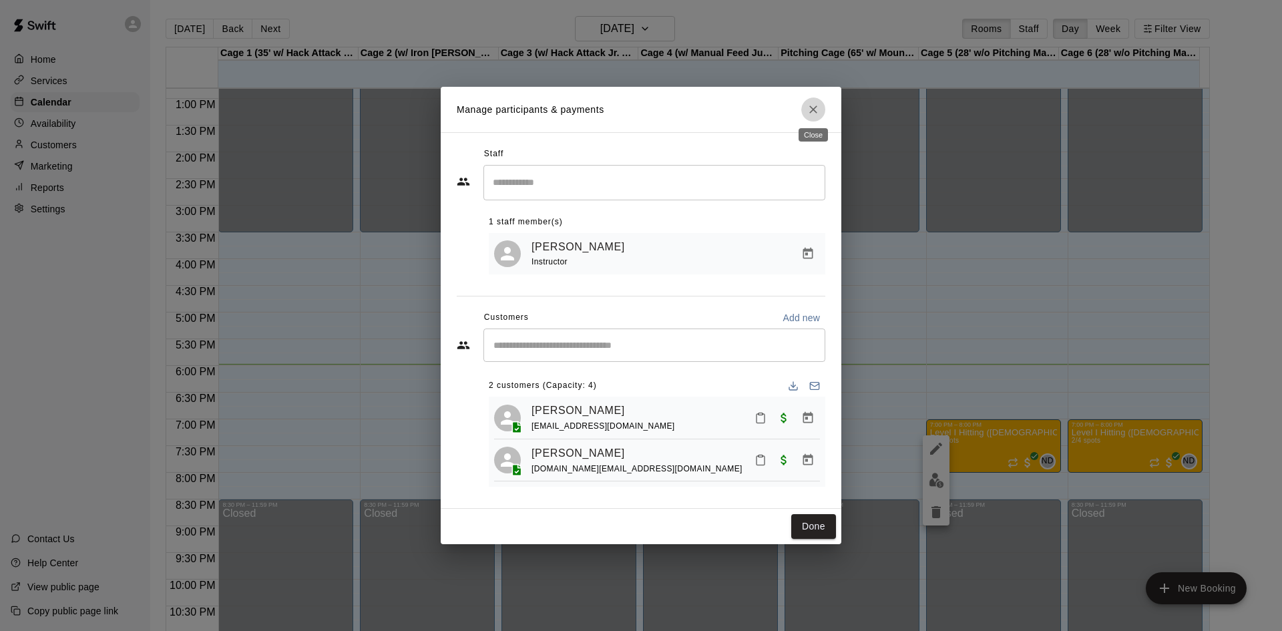
click at [811, 114] on button "Close" at bounding box center [813, 109] width 24 height 24
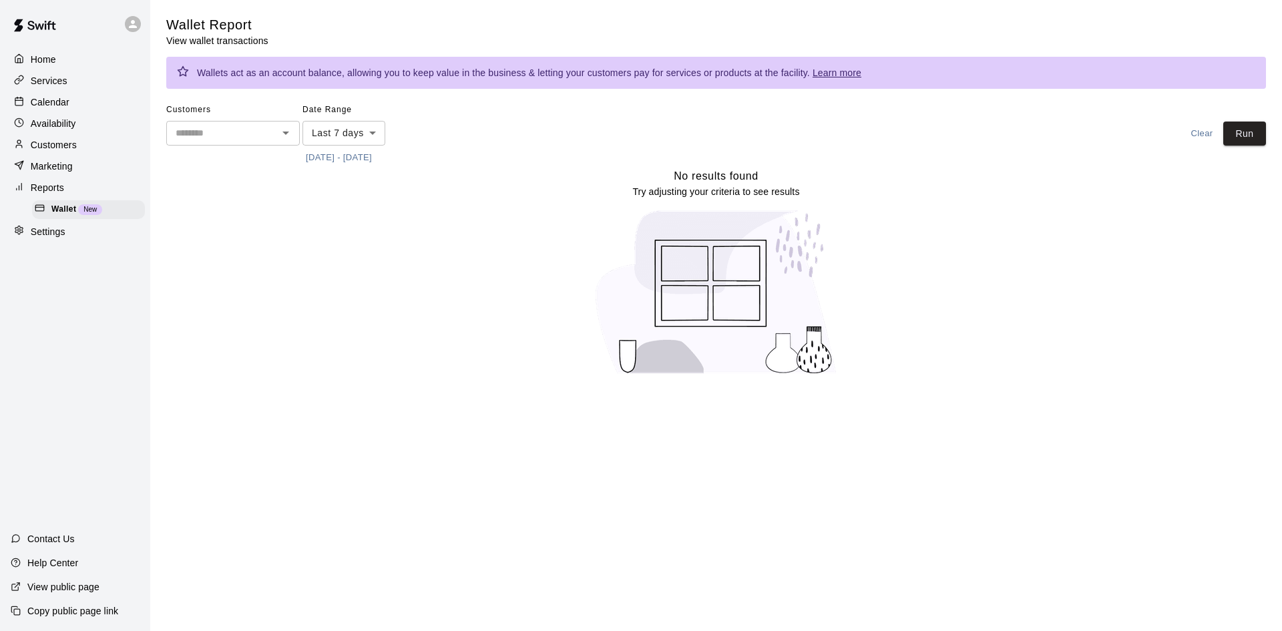
click at [67, 102] on p "Calendar" at bounding box center [50, 101] width 39 height 13
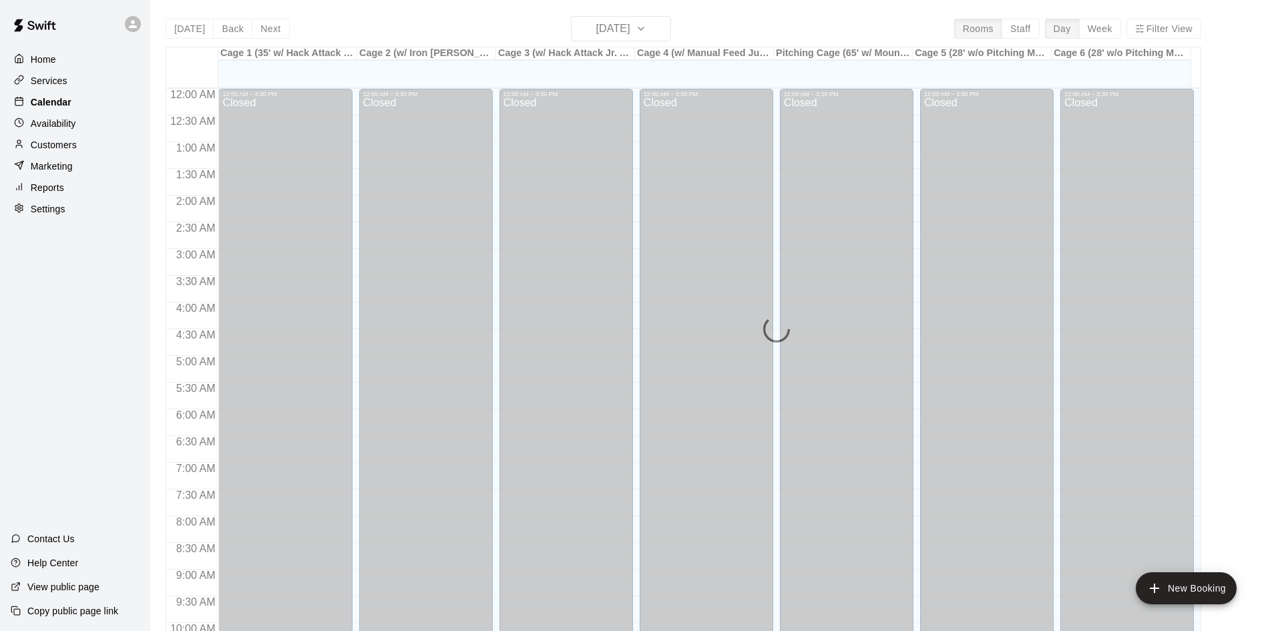
scroll to position [684, 0]
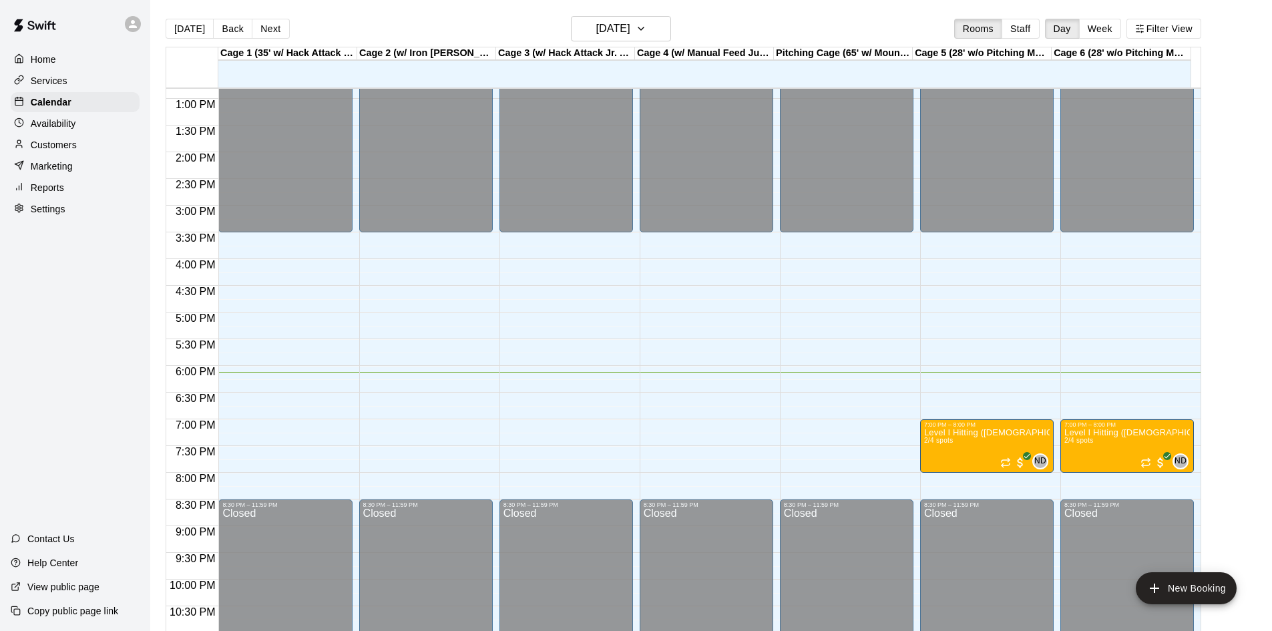
click at [33, 170] on p "Marketing" at bounding box center [52, 166] width 42 height 13
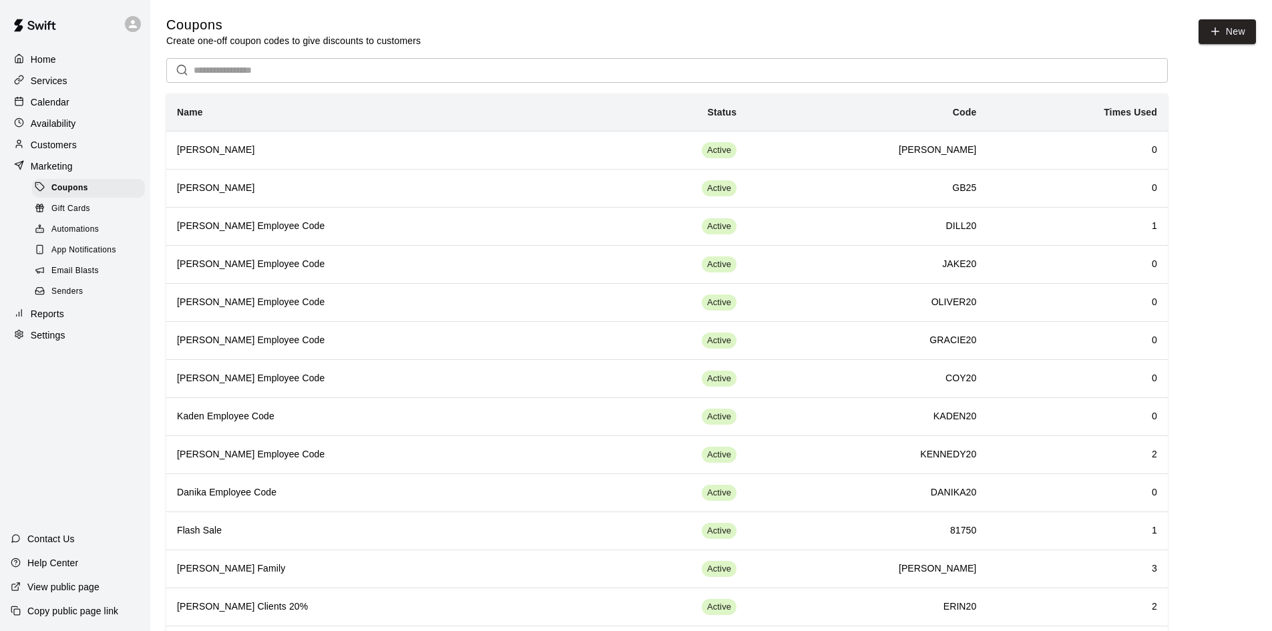
click at [60, 320] on p "Reports" at bounding box center [47, 313] width 33 height 13
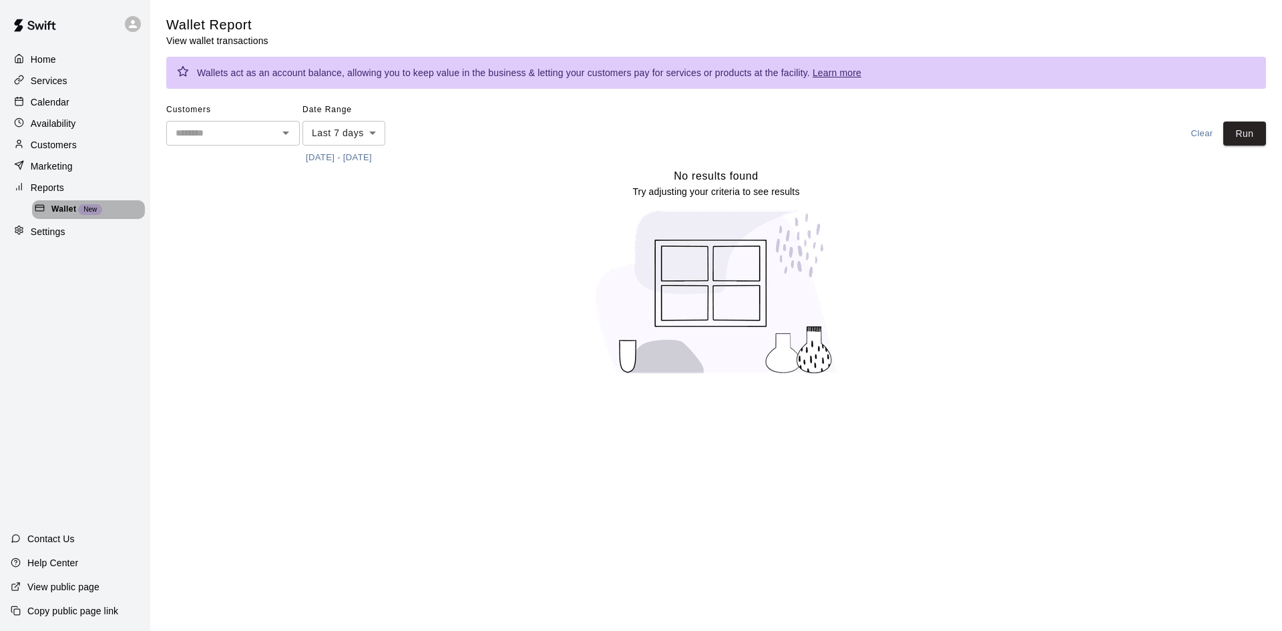
click at [54, 212] on span "Wallet" at bounding box center [63, 209] width 25 height 13
click at [137, 20] on icon at bounding box center [133, 24] width 12 height 12
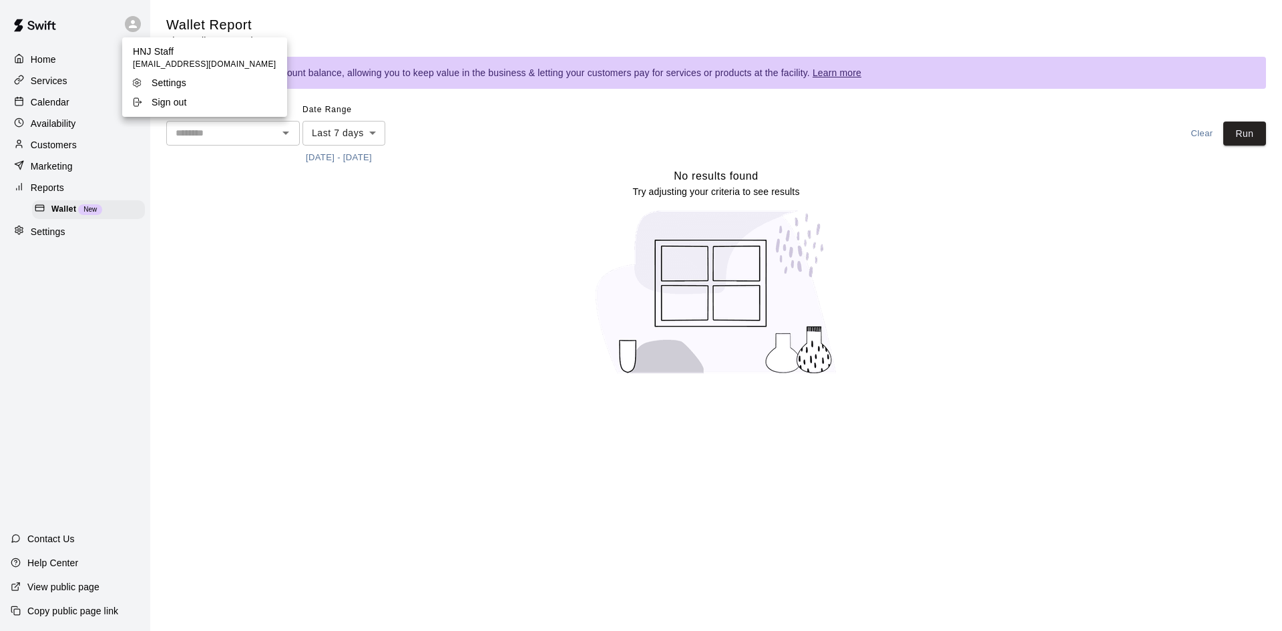
click at [79, 364] on div at bounding box center [641, 315] width 1282 height 631
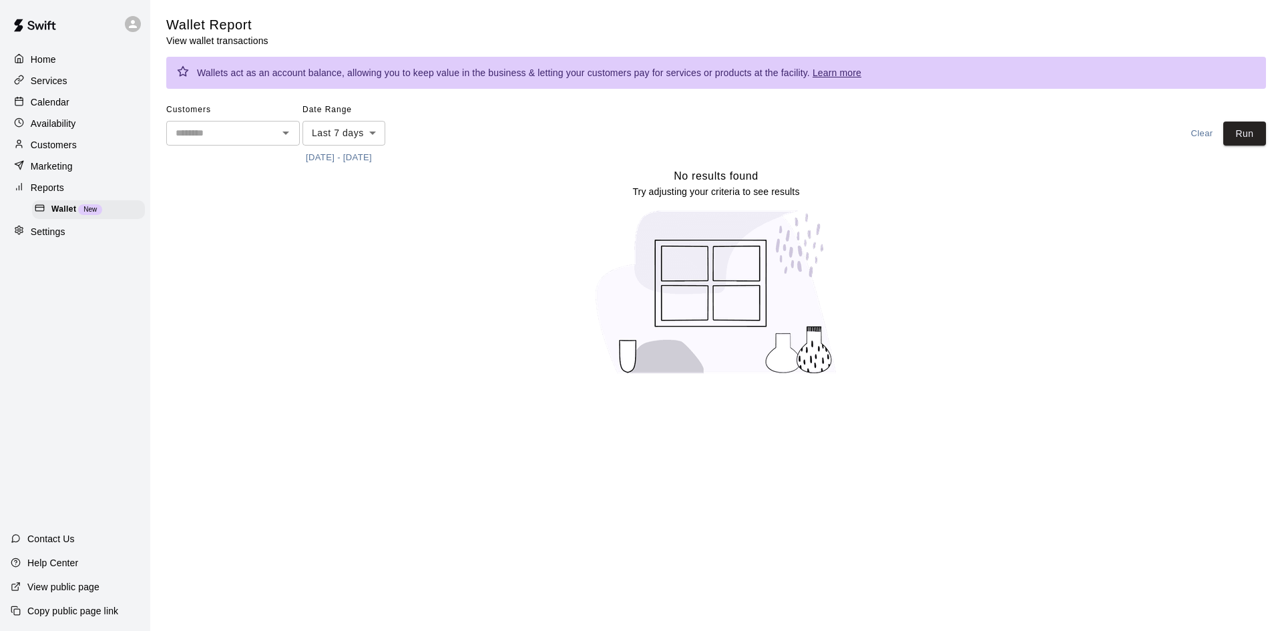
click at [65, 107] on p "Calendar" at bounding box center [50, 101] width 39 height 13
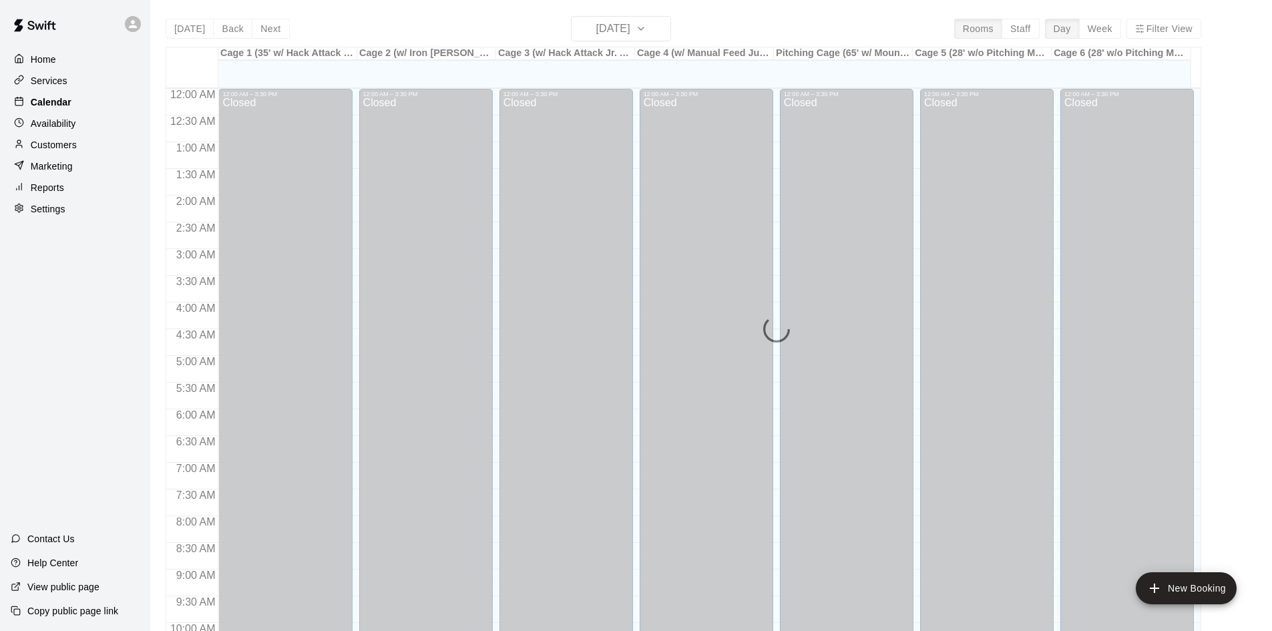
scroll to position [684, 0]
